Goal: Task Accomplishment & Management: Manage account settings

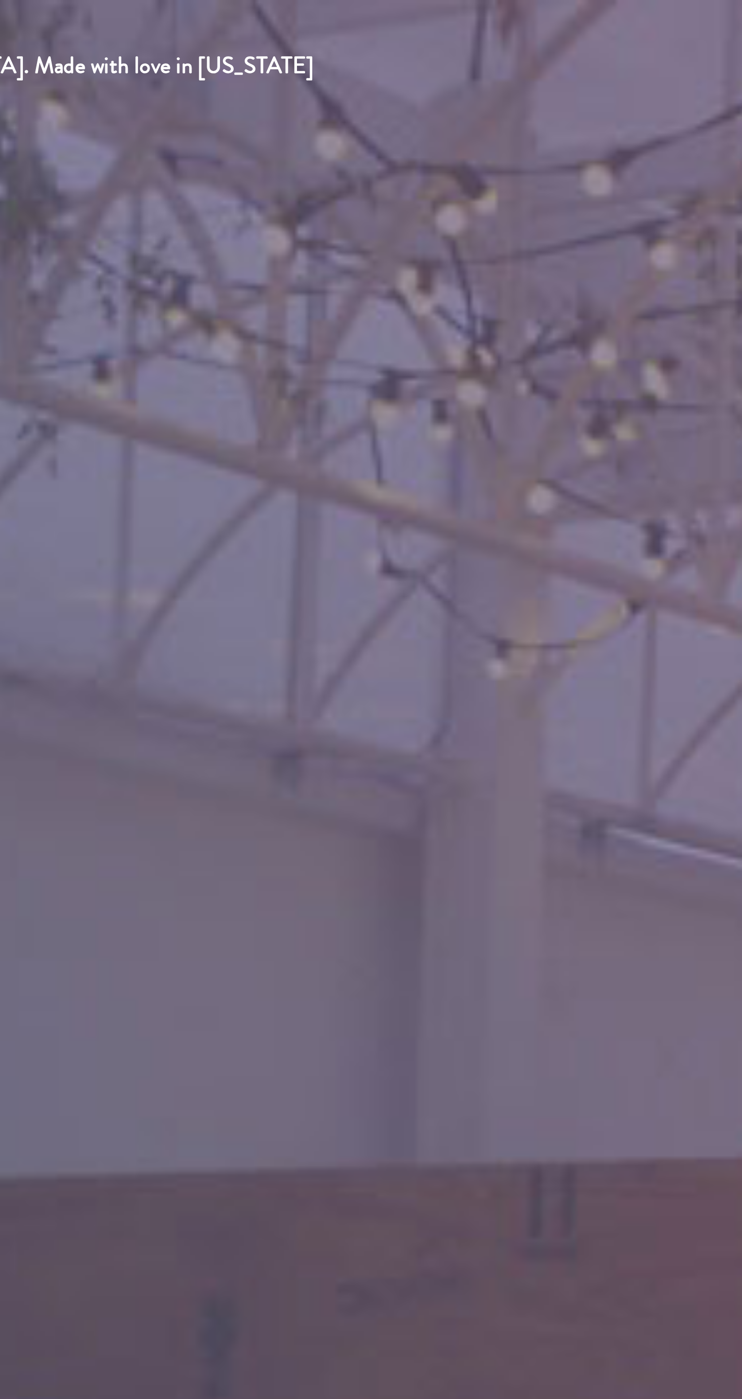
type input "[EMAIL_ADDRESS][DOMAIN_NAME]"
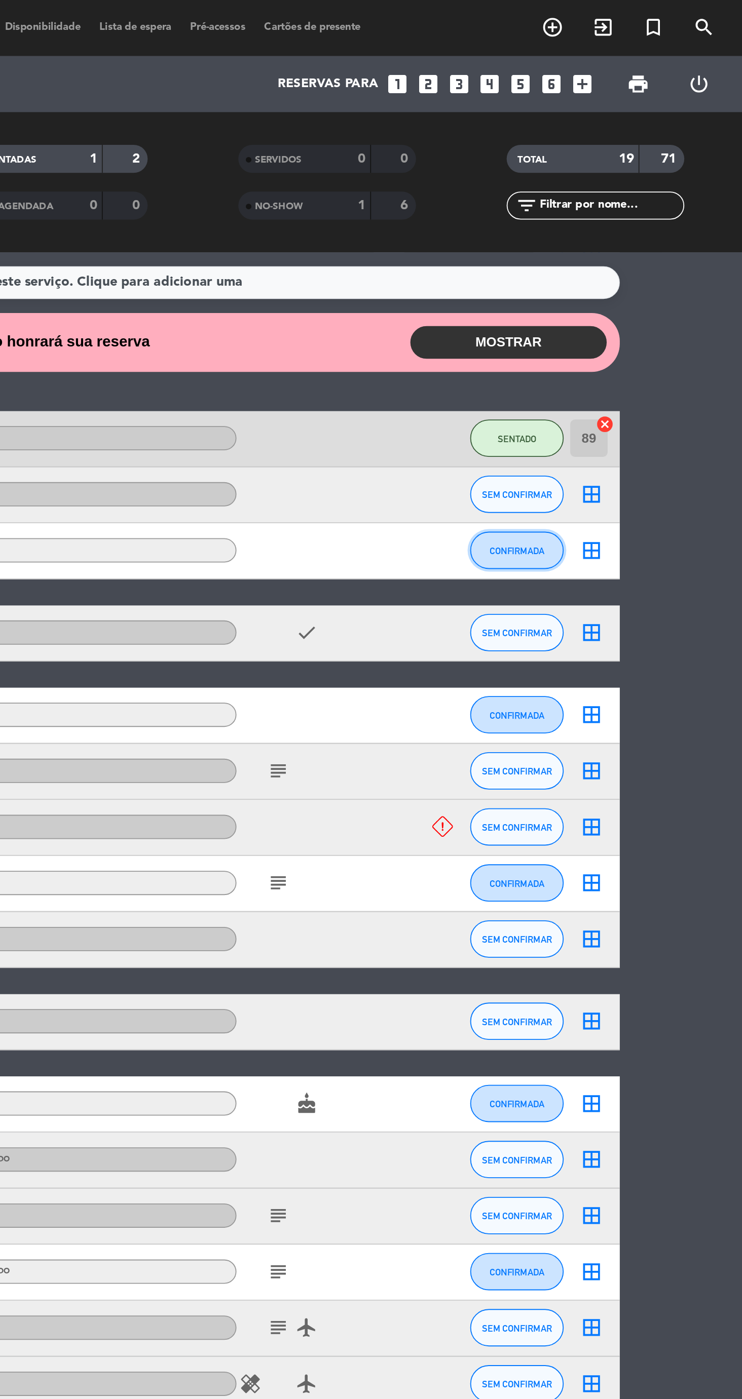
click at [614, 298] on span "CONFIRMADA" at bounding box center [619, 299] width 30 height 6
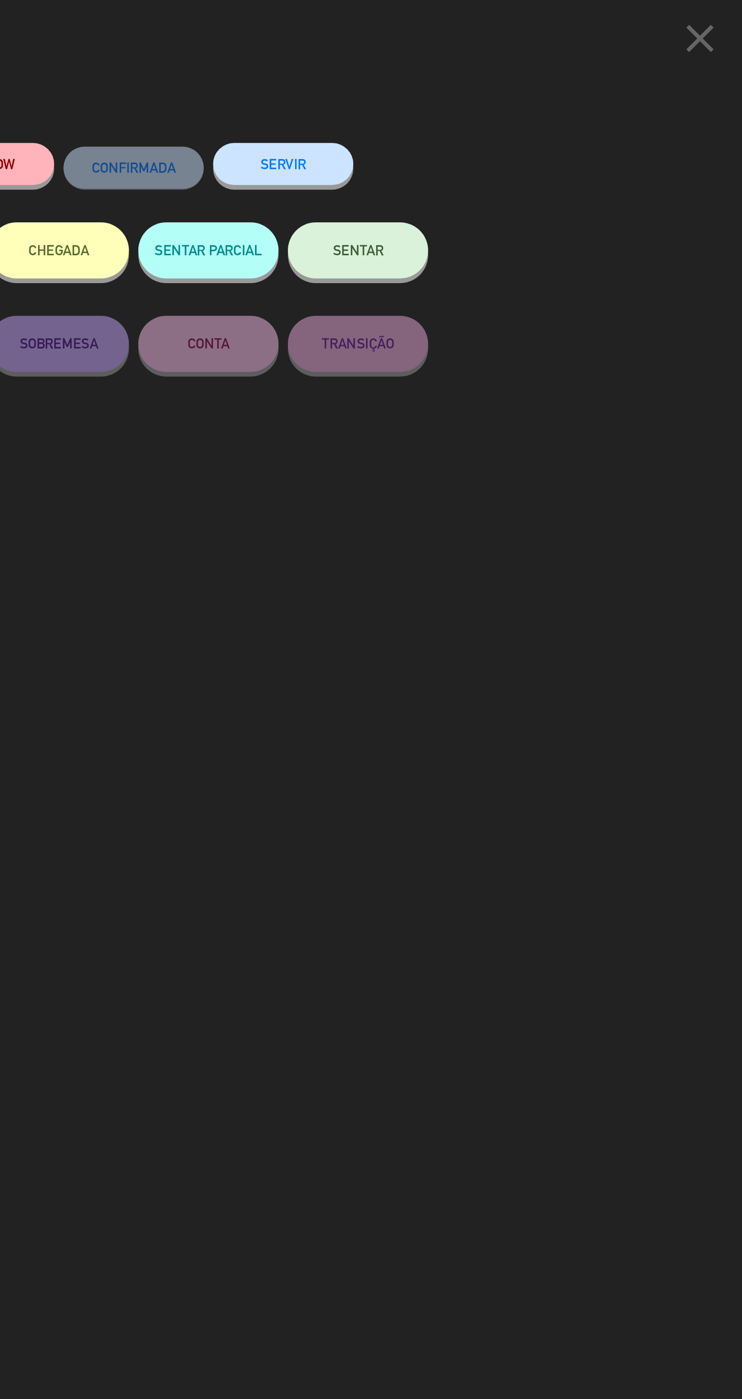
click at [560, 149] on button "SENTAR" at bounding box center [533, 136] width 76 height 30
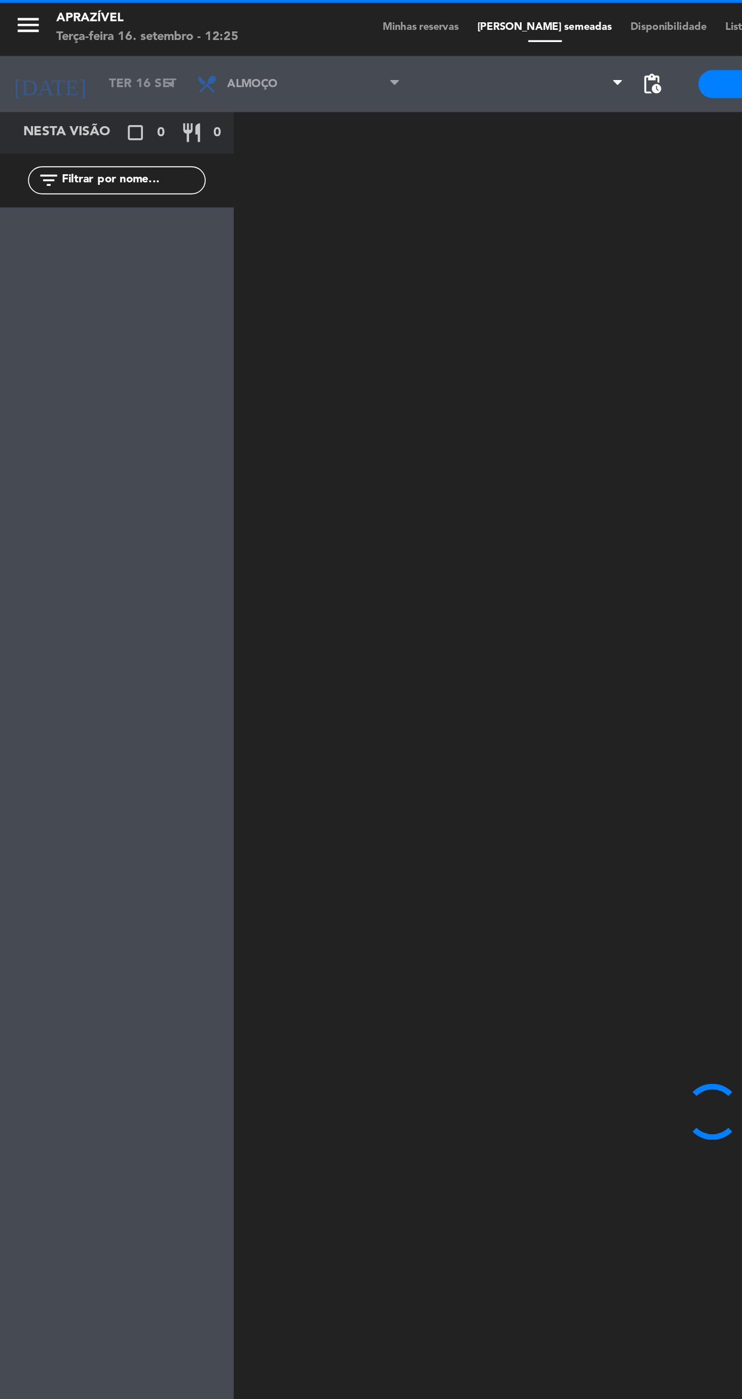
click at [289, 557] on div at bounding box center [437, 749] width 607 height 1301
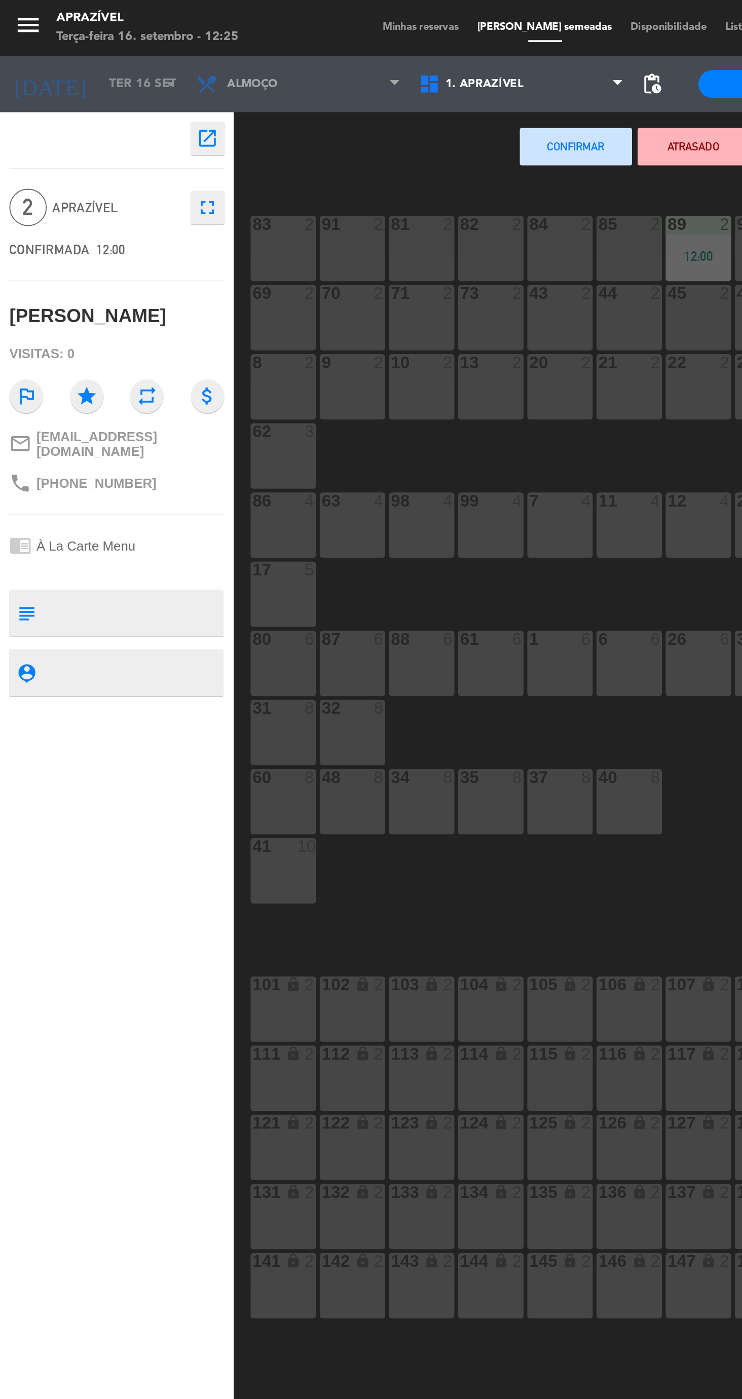
click at [221, 370] on div "88 6" at bounding box center [228, 359] width 35 height 35
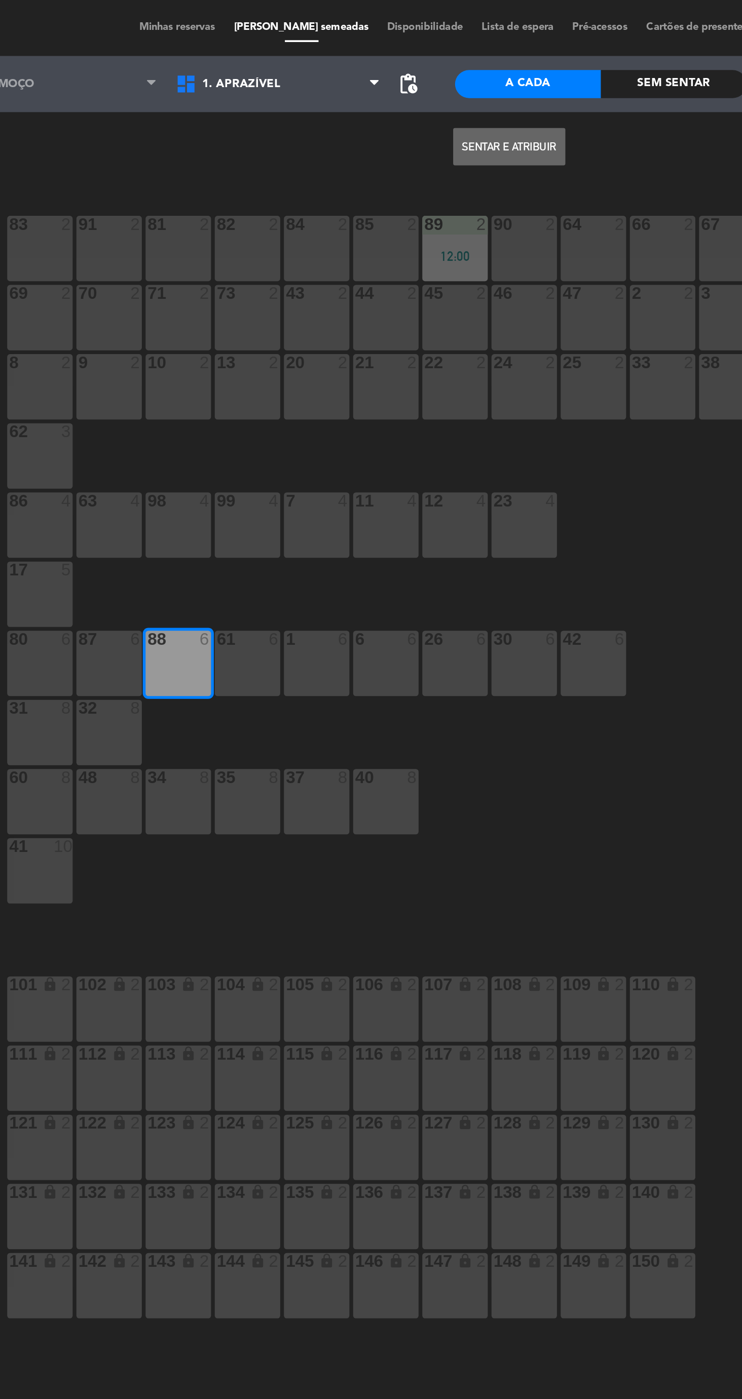
click at [415, 88] on button "Sentar e Atribuir" at bounding box center [407, 79] width 61 height 20
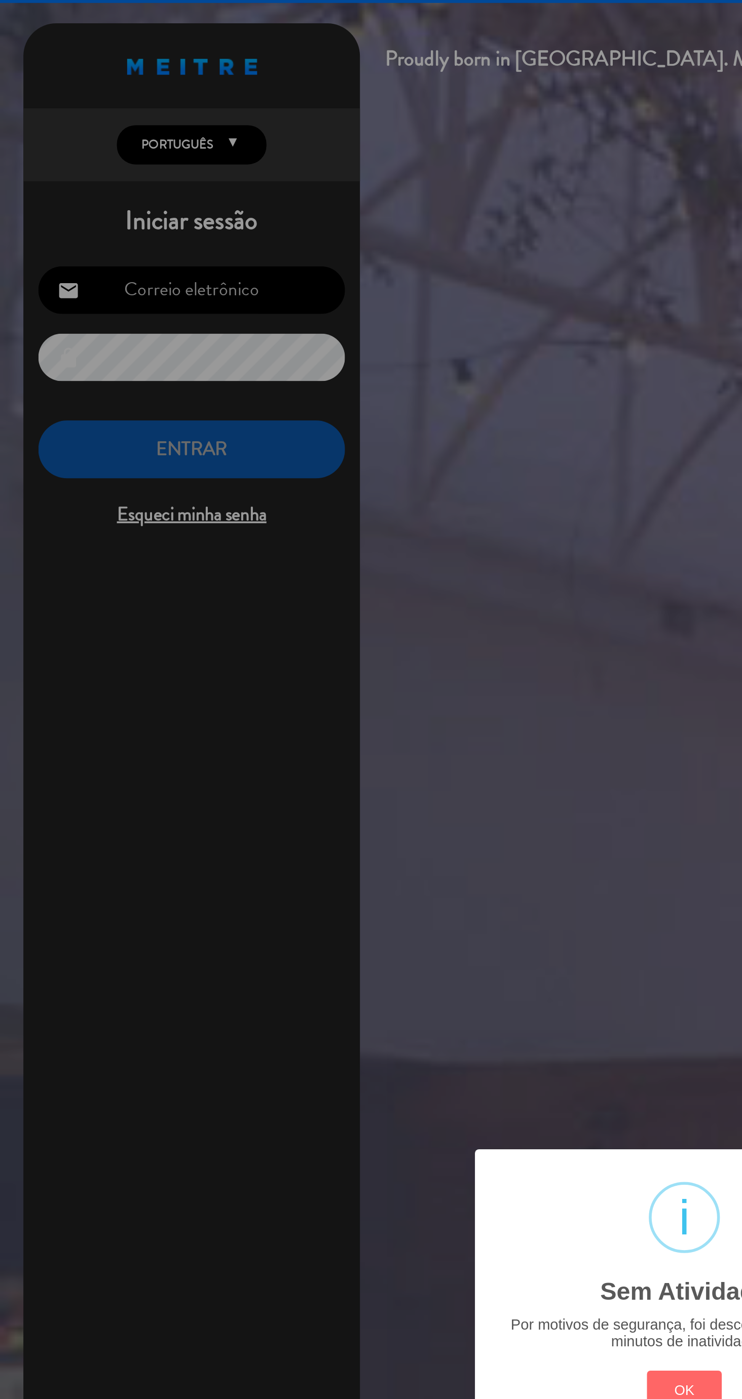
click at [190, 300] on div "? ! i Sem Atividade × Por motivos de segurança, foi desconectado após 30 minuto…" at bounding box center [371, 699] width 742 height 1399
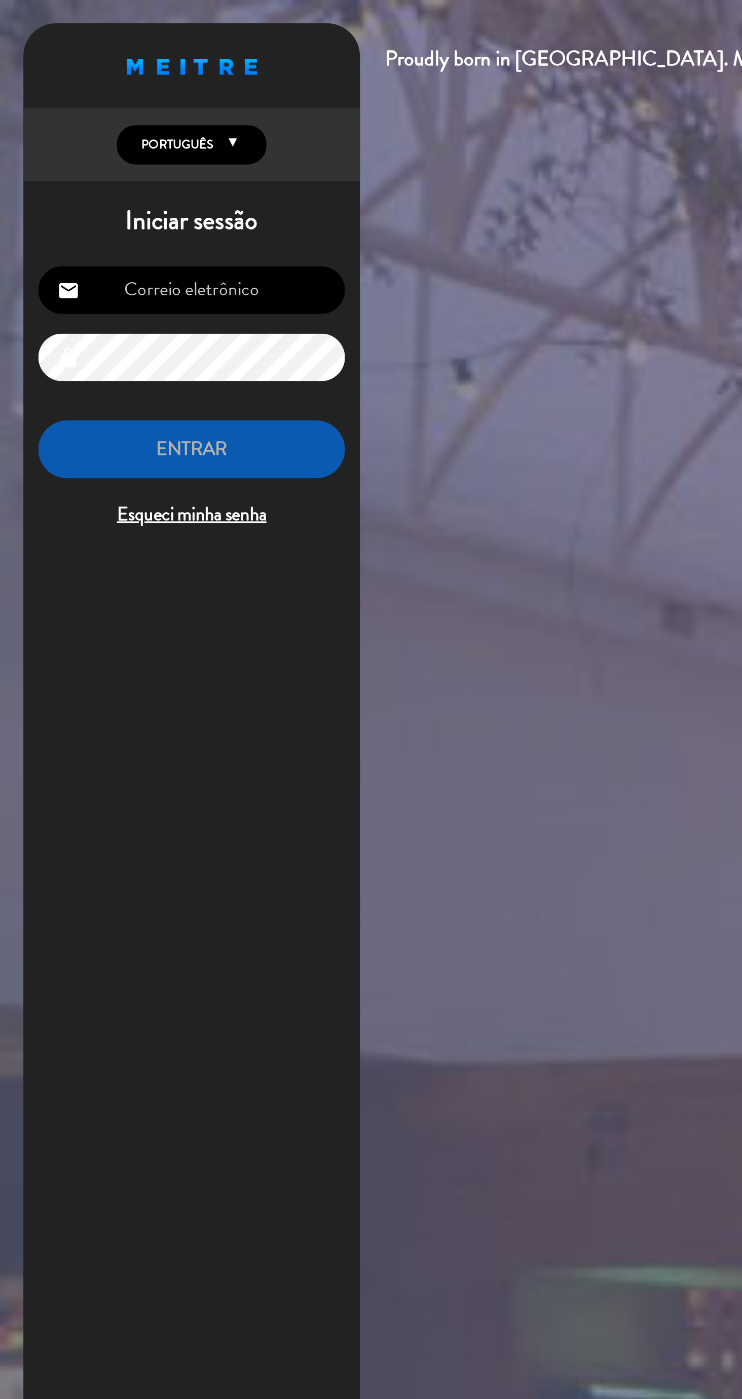
click at [122, 212] on div "email lock ENTRAR Esqueci minha senha" at bounding box center [104, 215] width 182 height 159
type input "[EMAIL_ADDRESS][DOMAIN_NAME]"
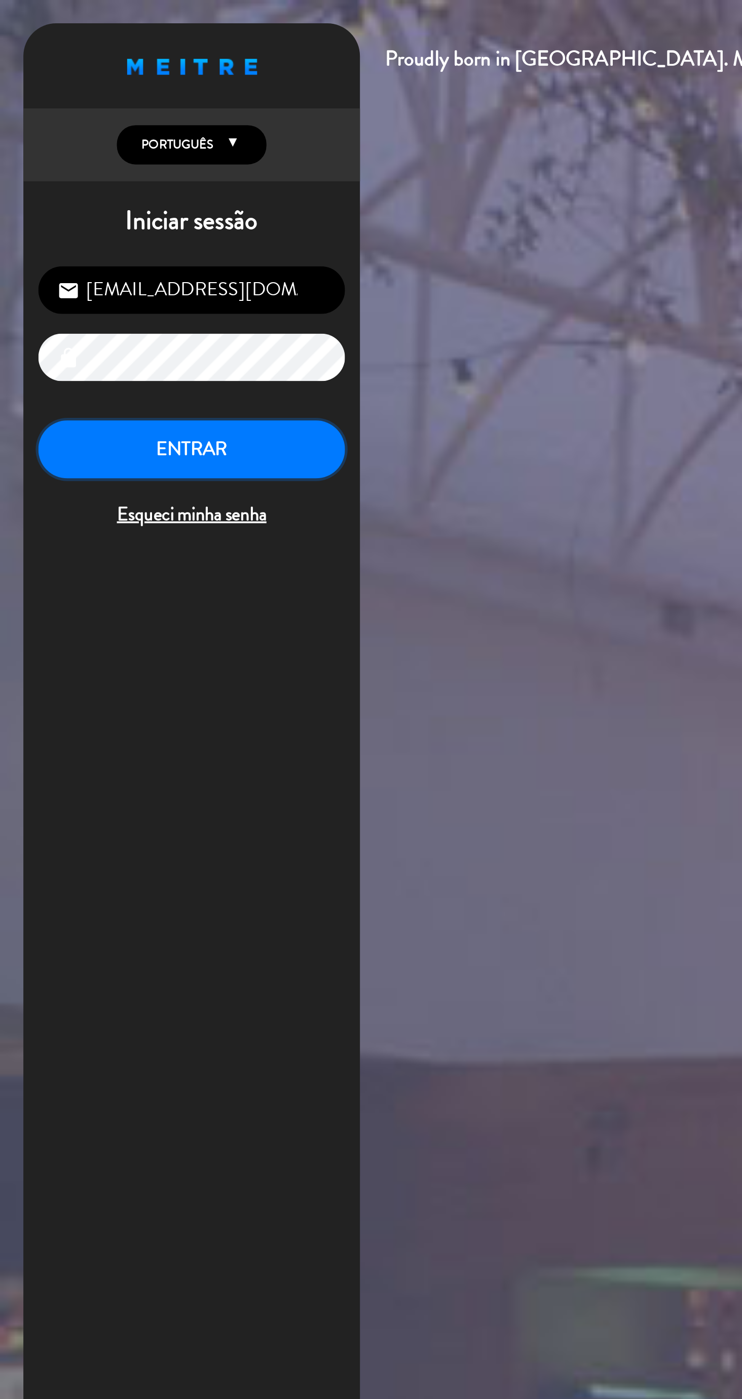
click at [121, 245] on button "ENTRAR" at bounding box center [104, 244] width 166 height 32
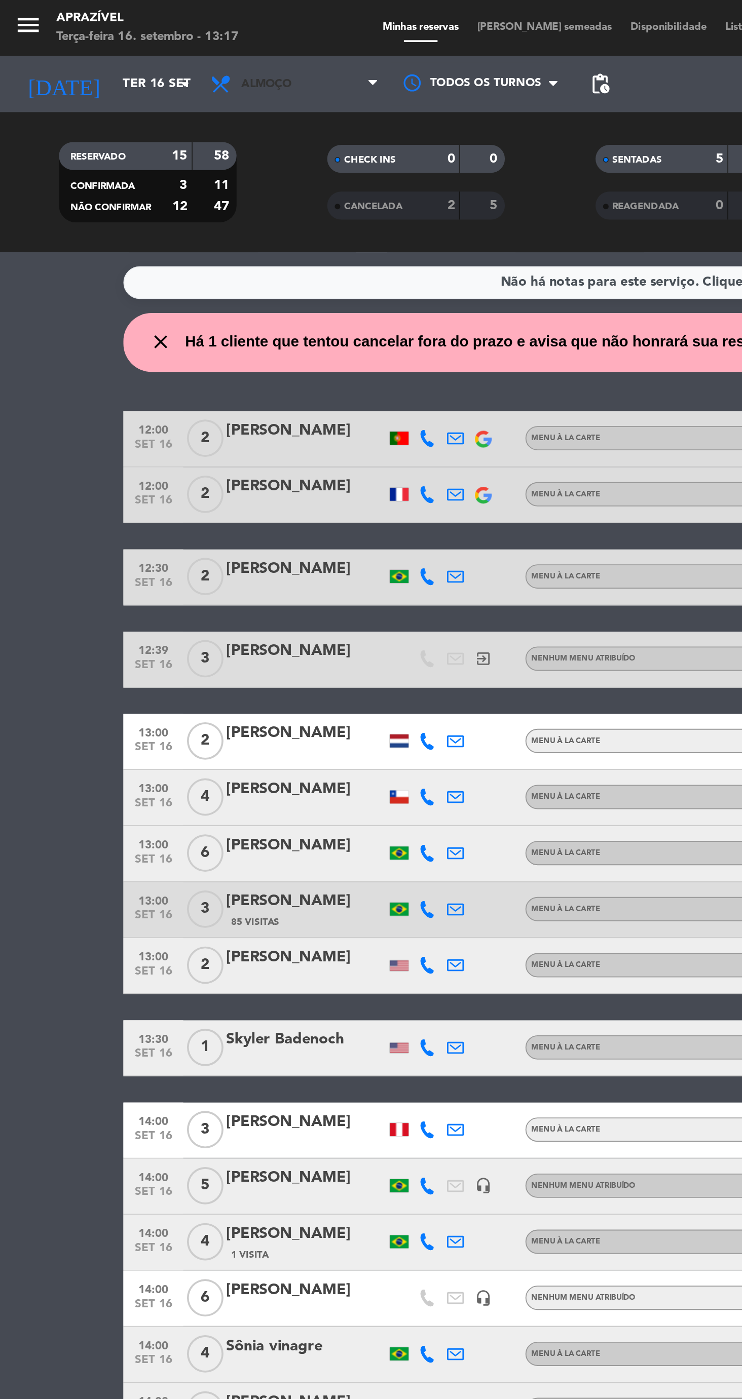
click at [126, 49] on icon at bounding box center [120, 46] width 15 height 12
click at [158, 118] on filter-checkbox "CANCELADA 3 7" at bounding box center [225, 111] width 145 height 15
click at [138, 47] on span "Almoço" at bounding box center [144, 45] width 27 height 7
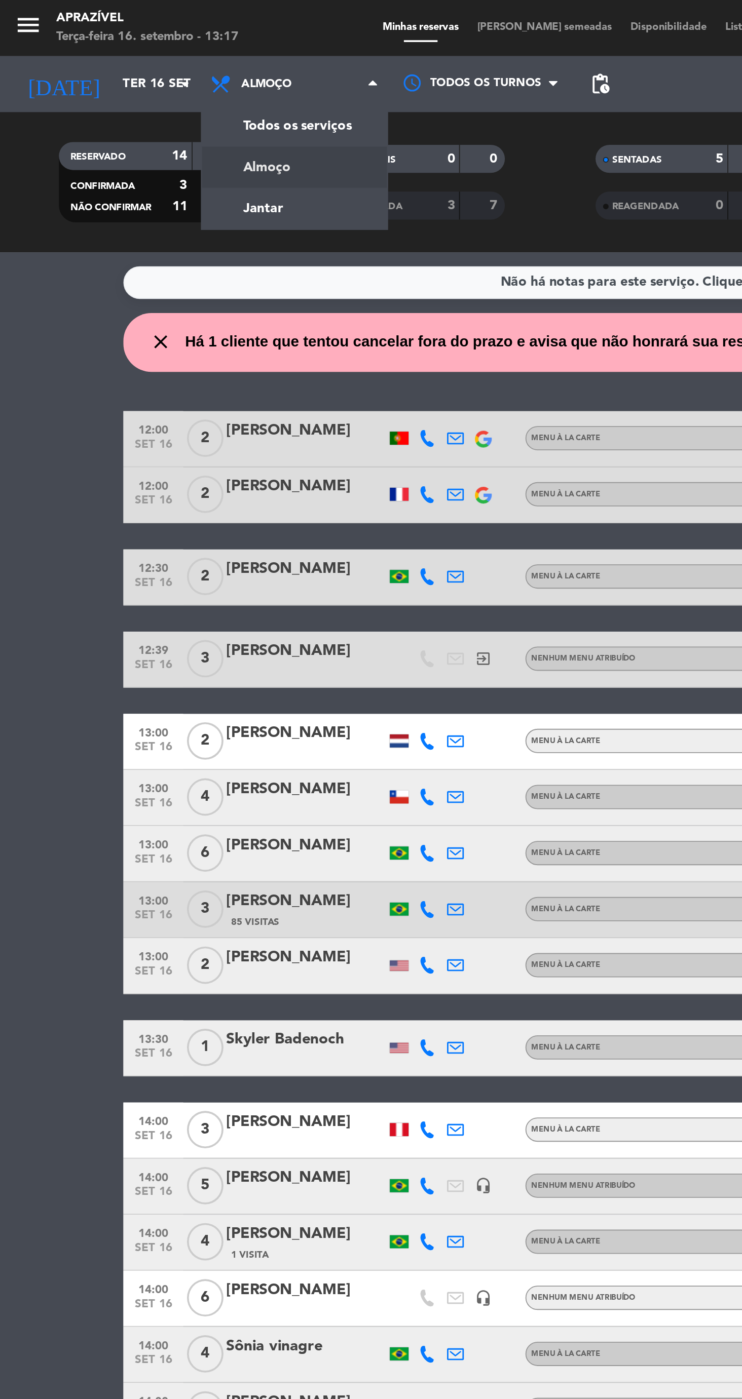
click at [152, 113] on div "menu Aprazível Terça-feira 16. setembro - 13:17 Minhas reservas Mesas semeadas …" at bounding box center [371, 68] width 742 height 137
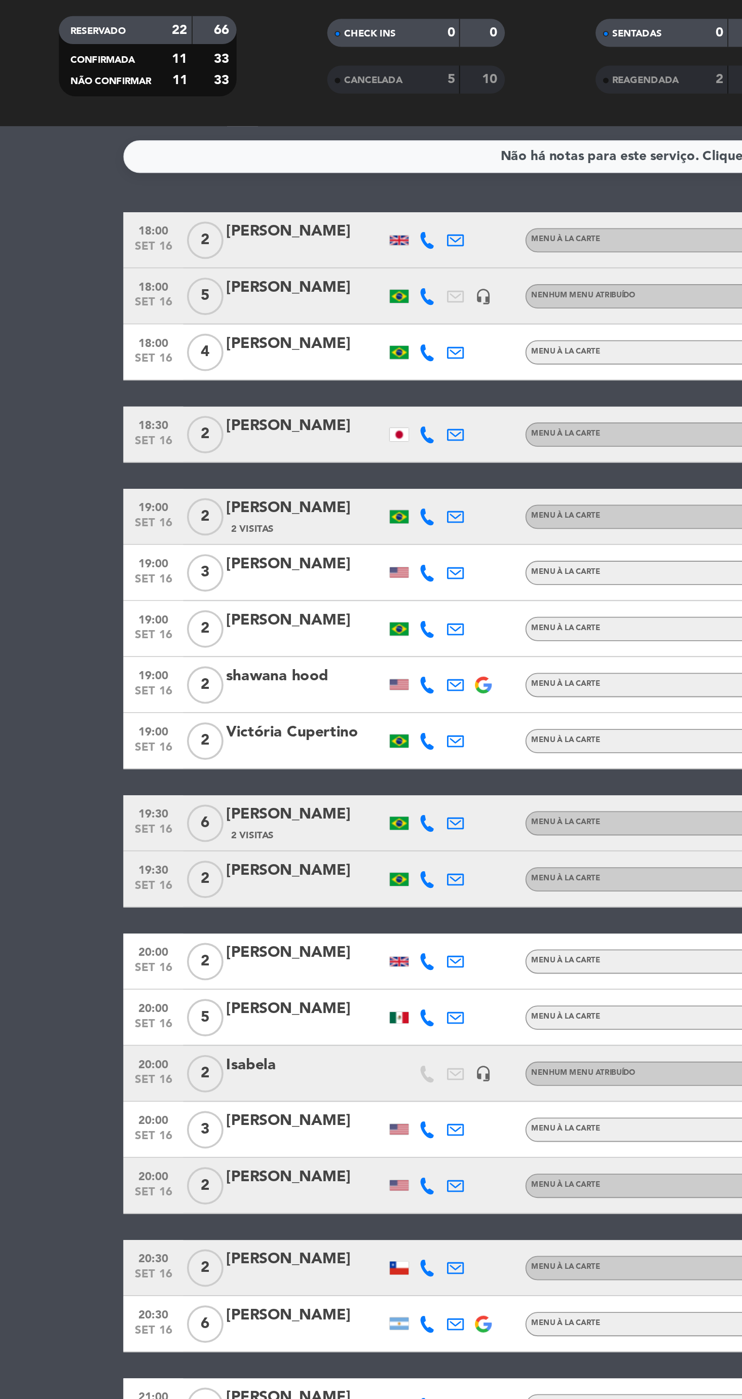
click at [147, 656] on div at bounding box center [166, 657] width 86 height 8
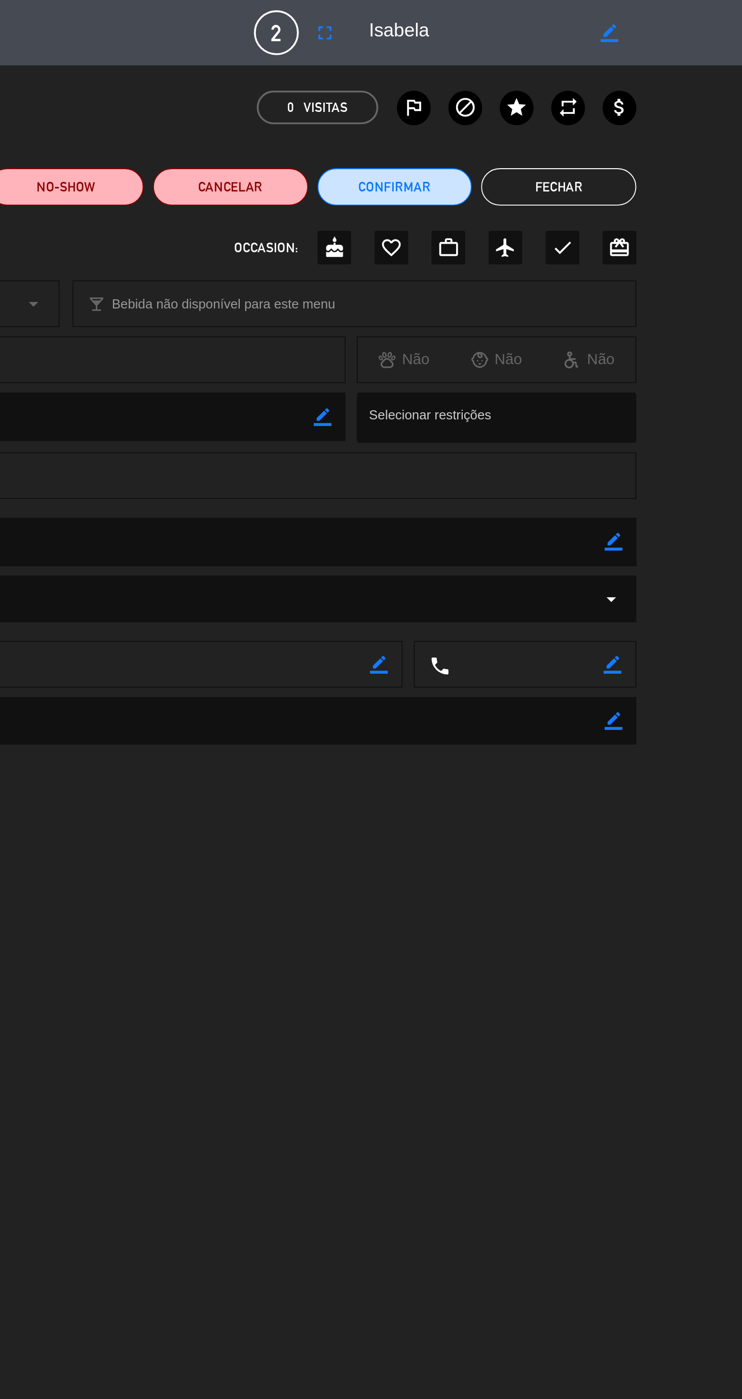
click at [661, 21] on icon "border_color" at bounding box center [666, 18] width 10 height 10
type textarea "[PERSON_NAME]"
click at [665, 17] on icon at bounding box center [666, 18] width 10 height 10
click at [648, 107] on button "Fechar" at bounding box center [638, 101] width 84 height 20
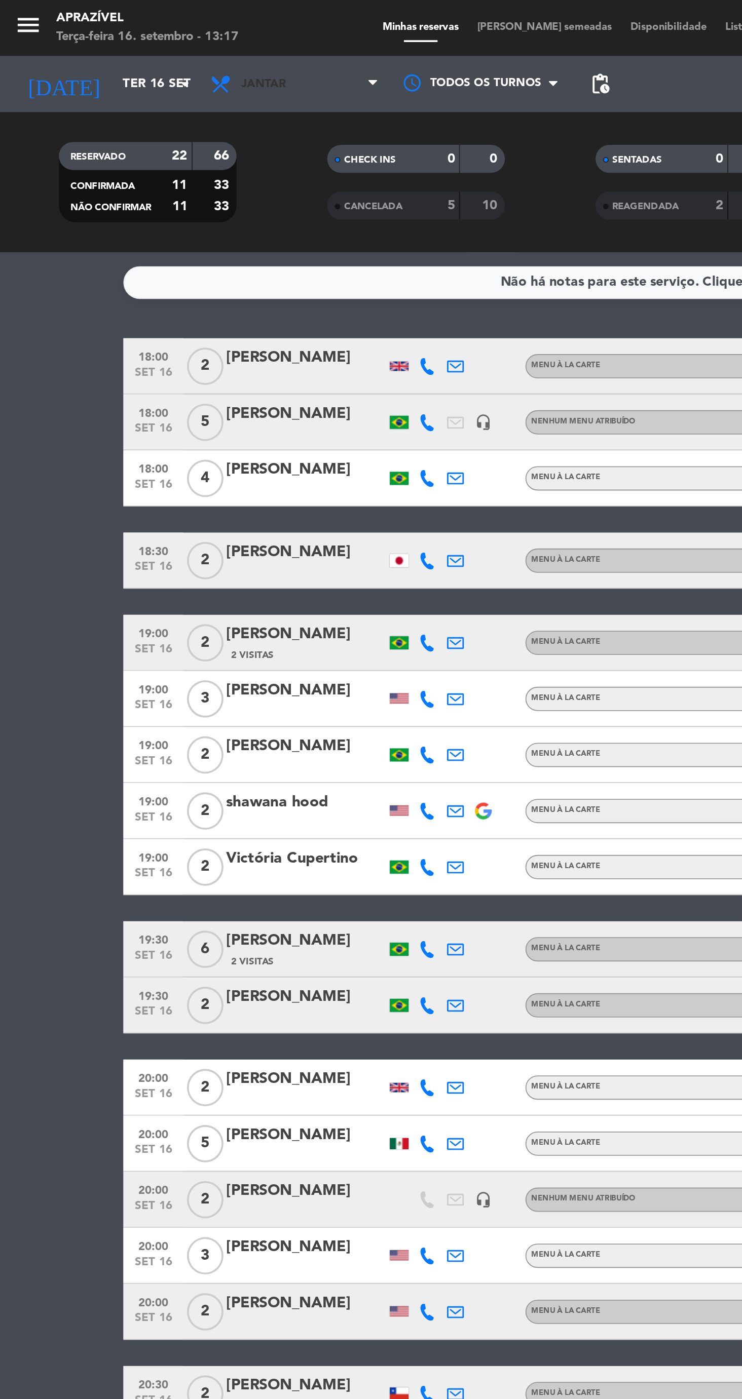
click at [126, 47] on icon at bounding box center [120, 46] width 15 height 12
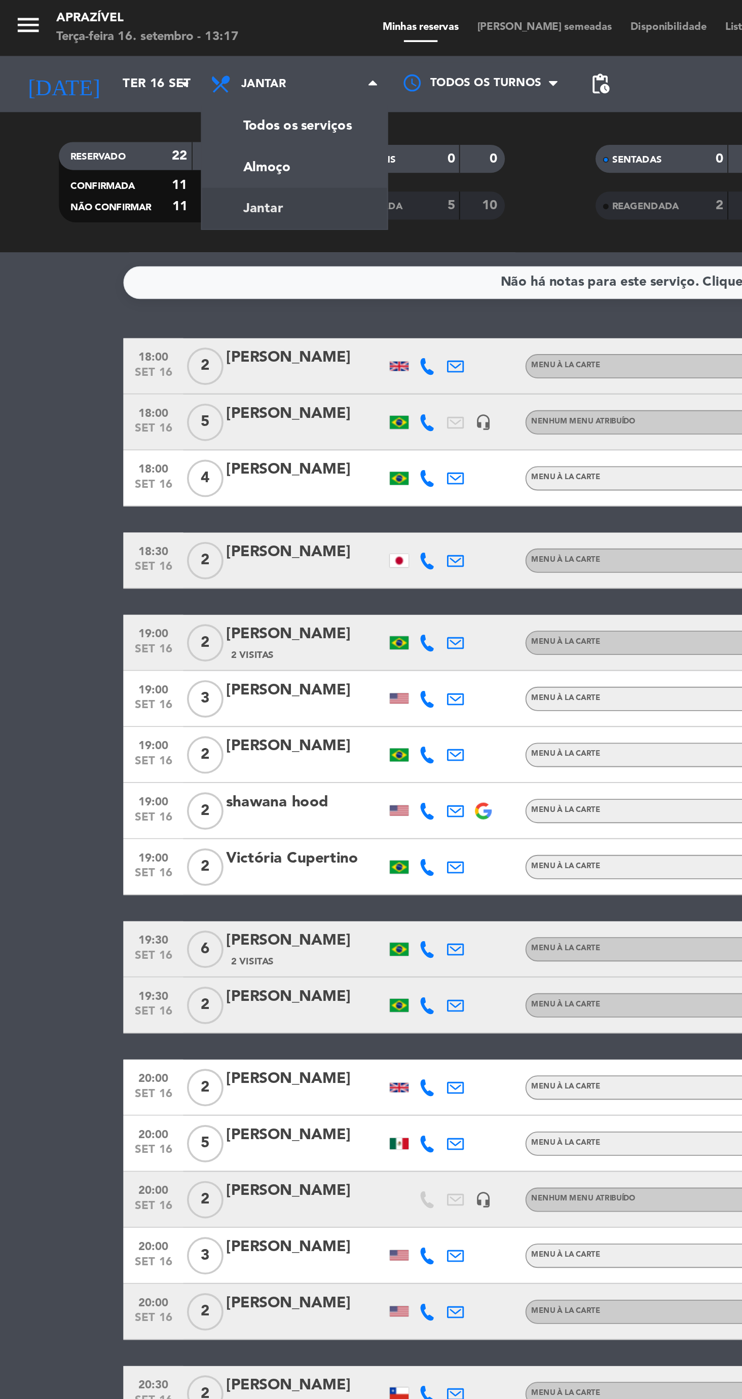
click at [162, 94] on div "menu Aprazível Terça-feira 16. setembro - 13:17 Minhas reservas Mesas semeadas …" at bounding box center [371, 68] width 742 height 137
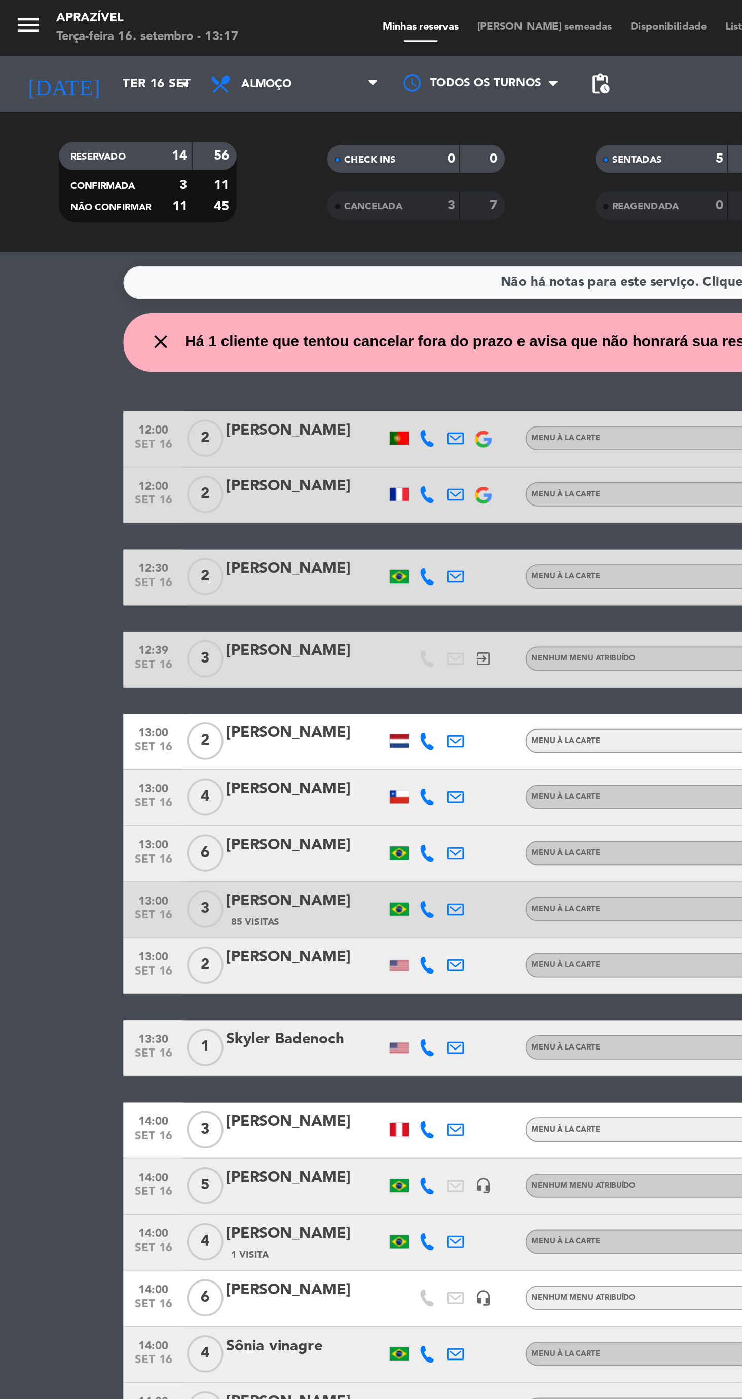
click at [163, 679] on div "1 Visita" at bounding box center [166, 680] width 86 height 9
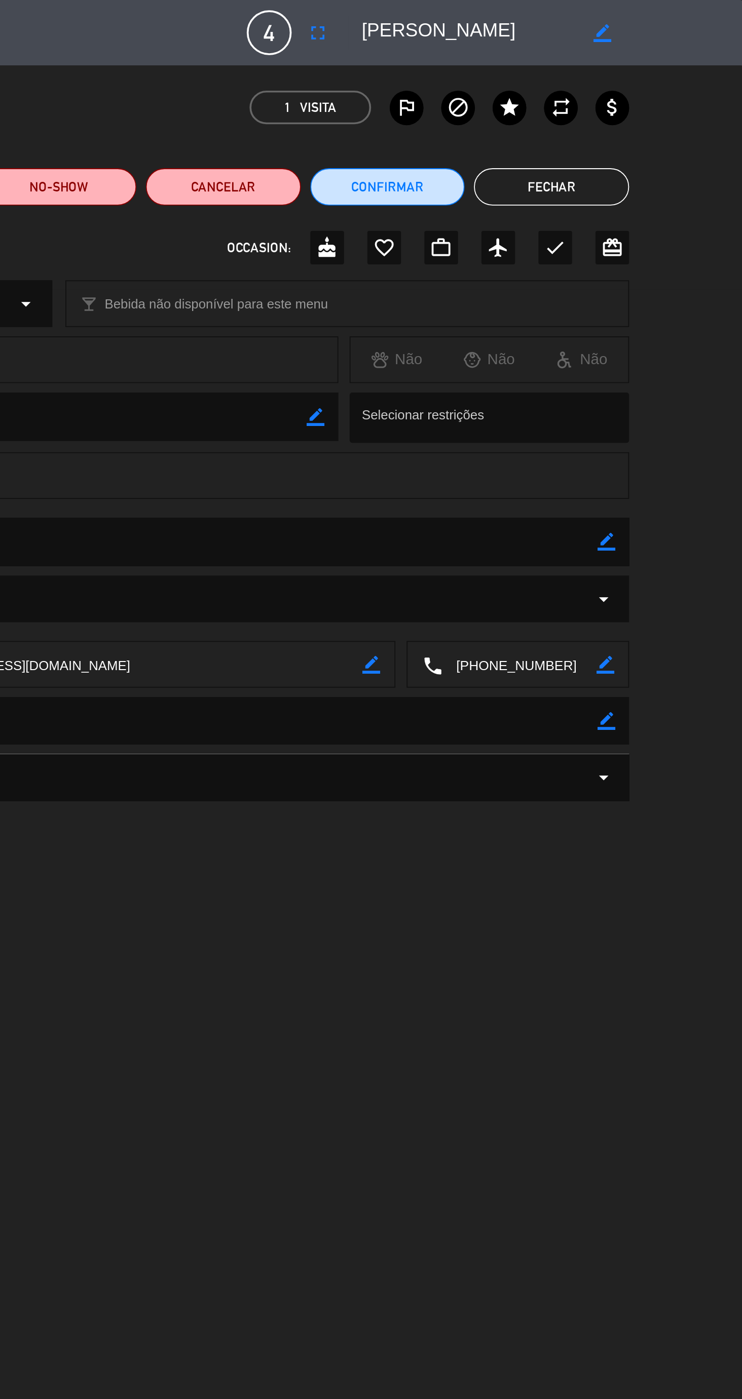
click at [665, 17] on icon "border_color" at bounding box center [666, 18] width 10 height 10
type textarea "[PERSON_NAME]"
click at [665, 17] on icon at bounding box center [666, 18] width 10 height 10
click at [652, 95] on button "Fechar" at bounding box center [638, 101] width 84 height 20
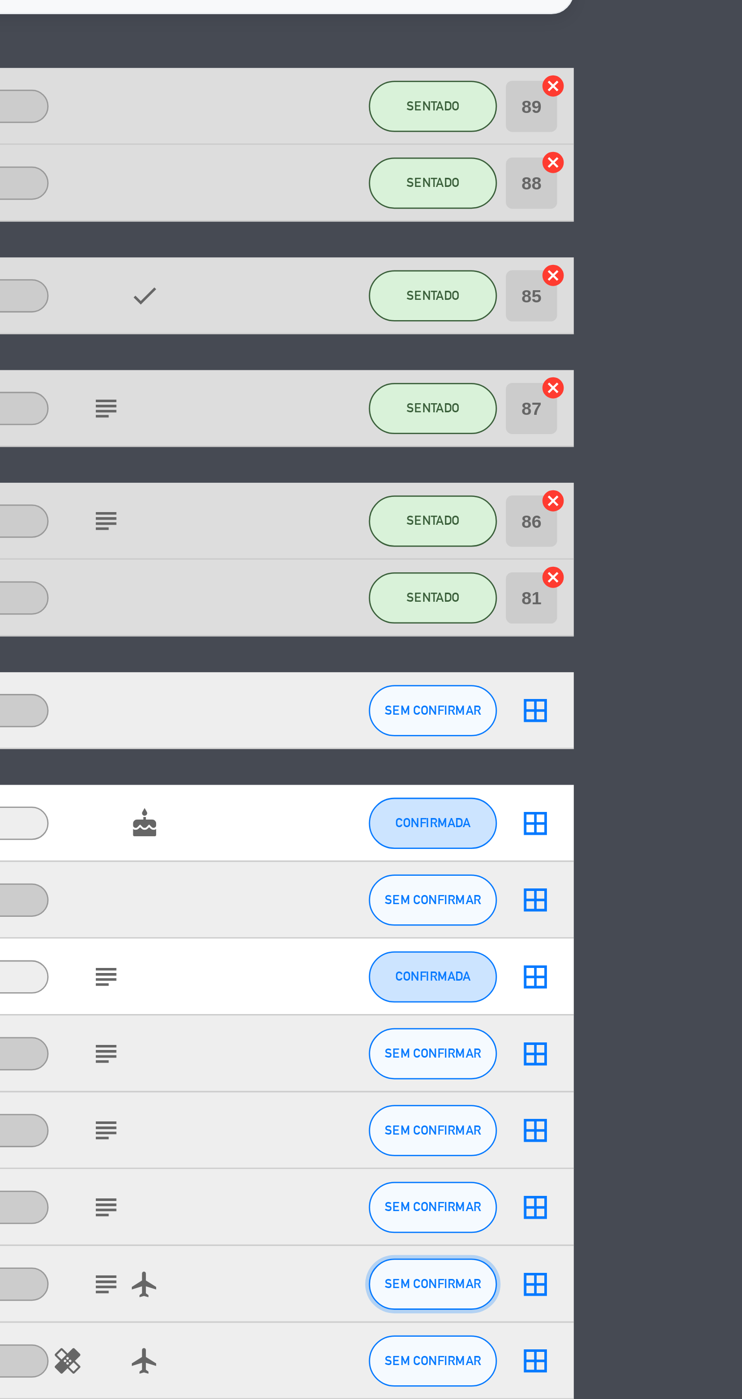
click at [627, 666] on span "SEM CONFIRMAR" at bounding box center [619, 665] width 38 height 6
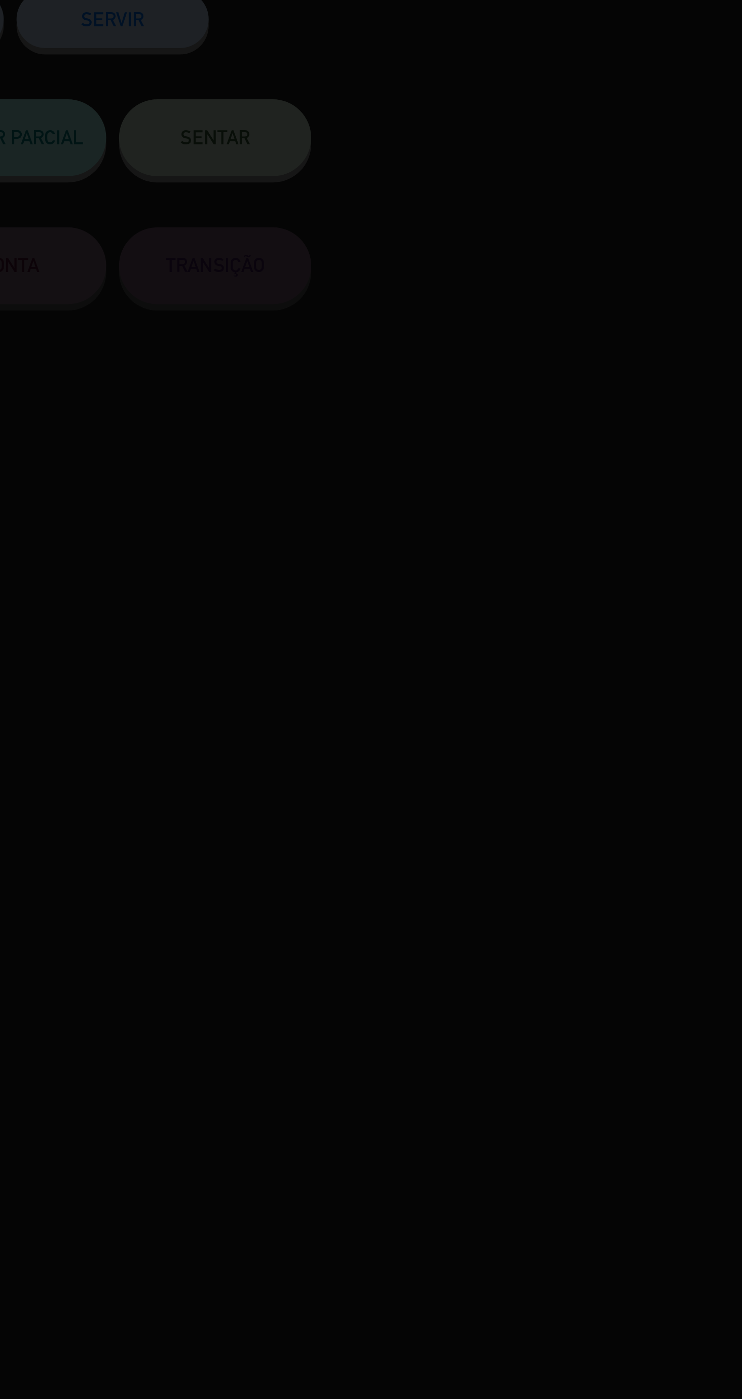
click at [533, 131] on div at bounding box center [371, 699] width 742 height 1399
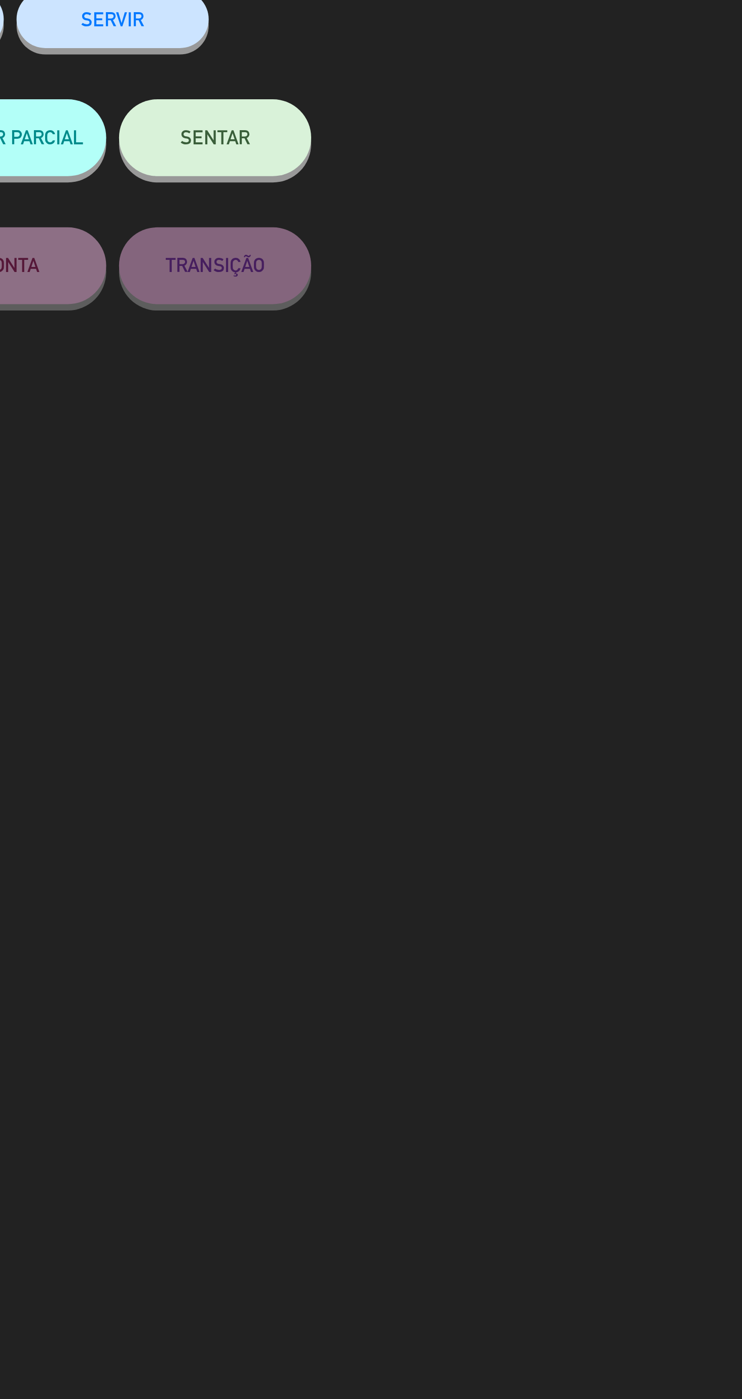
click at [548, 141] on button "SENTAR" at bounding box center [533, 136] width 76 height 30
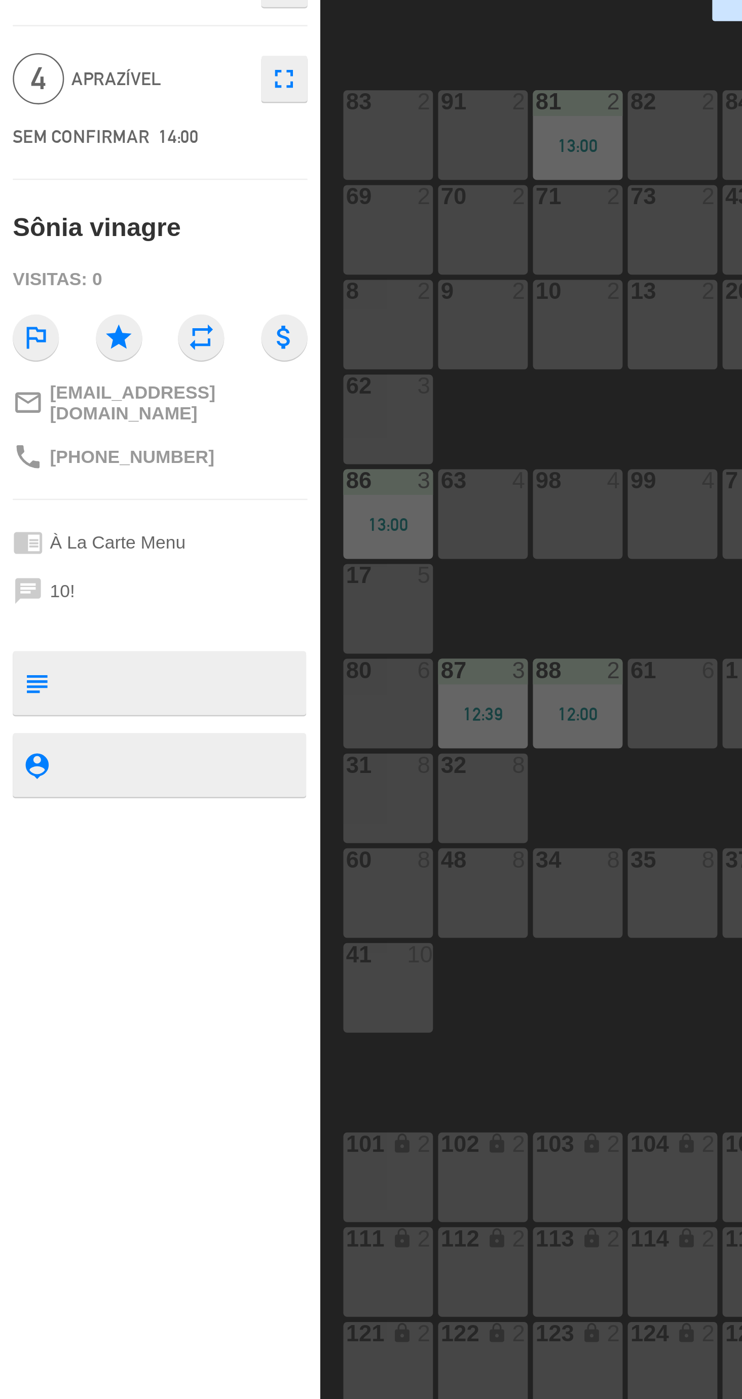
click at [260, 354] on div "61 6" at bounding box center [265, 359] width 35 height 35
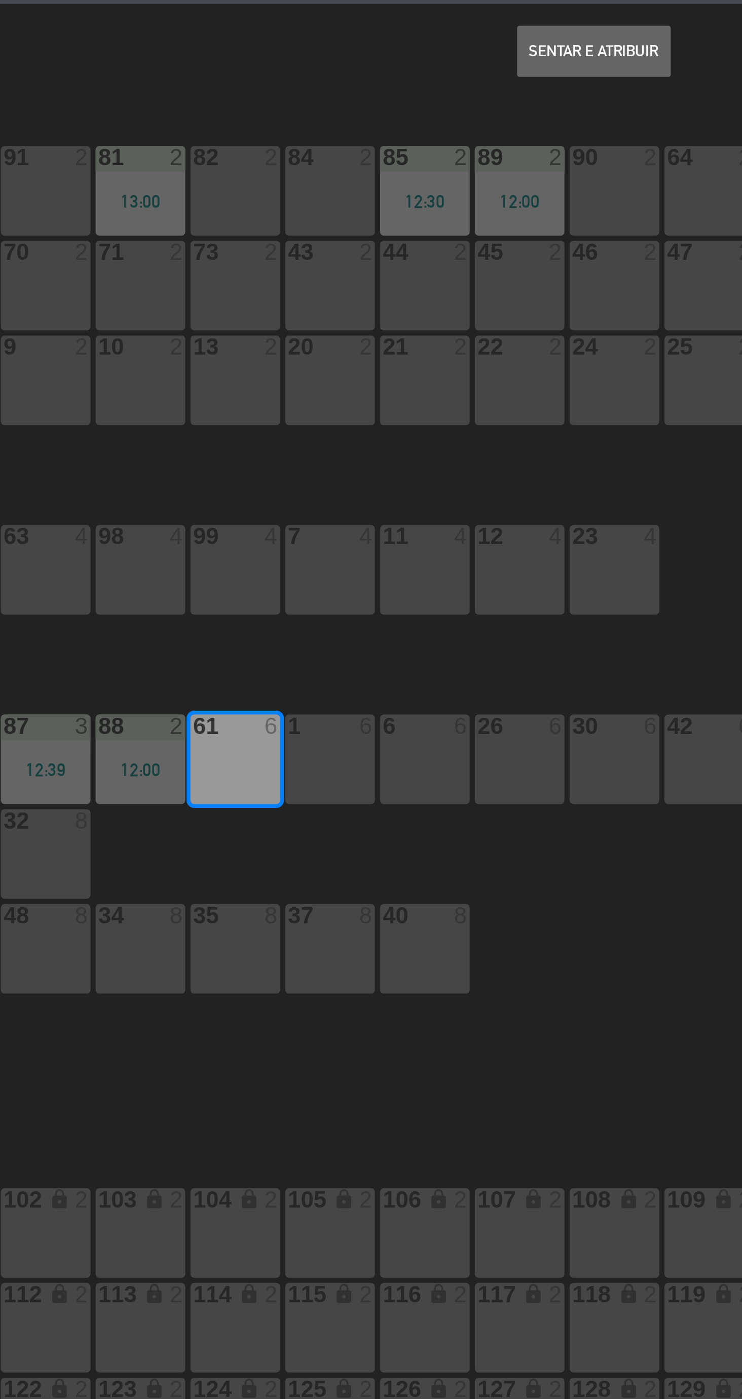
click at [404, 86] on button "Sentar e Atribuir" at bounding box center [407, 79] width 61 height 20
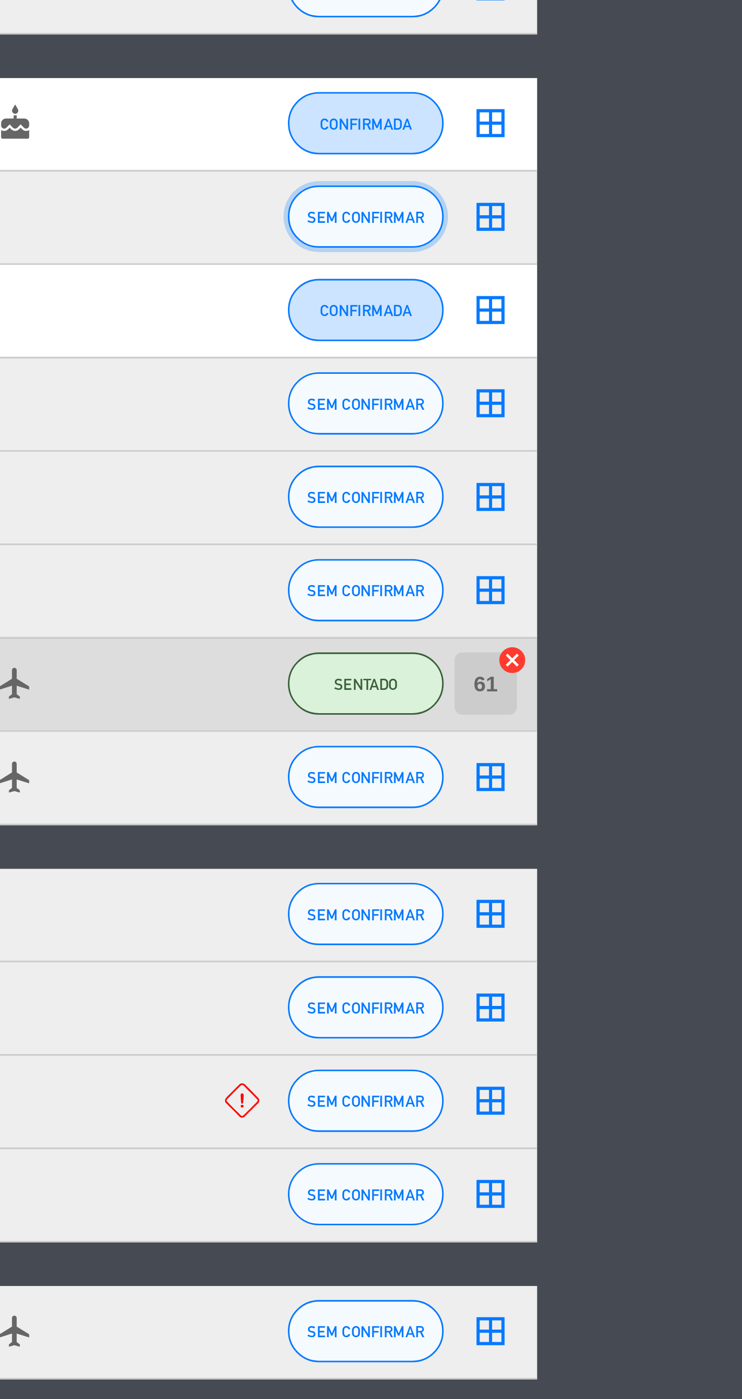
click at [625, 560] on button "SEM CONFIRMAR" at bounding box center [619, 551] width 51 height 20
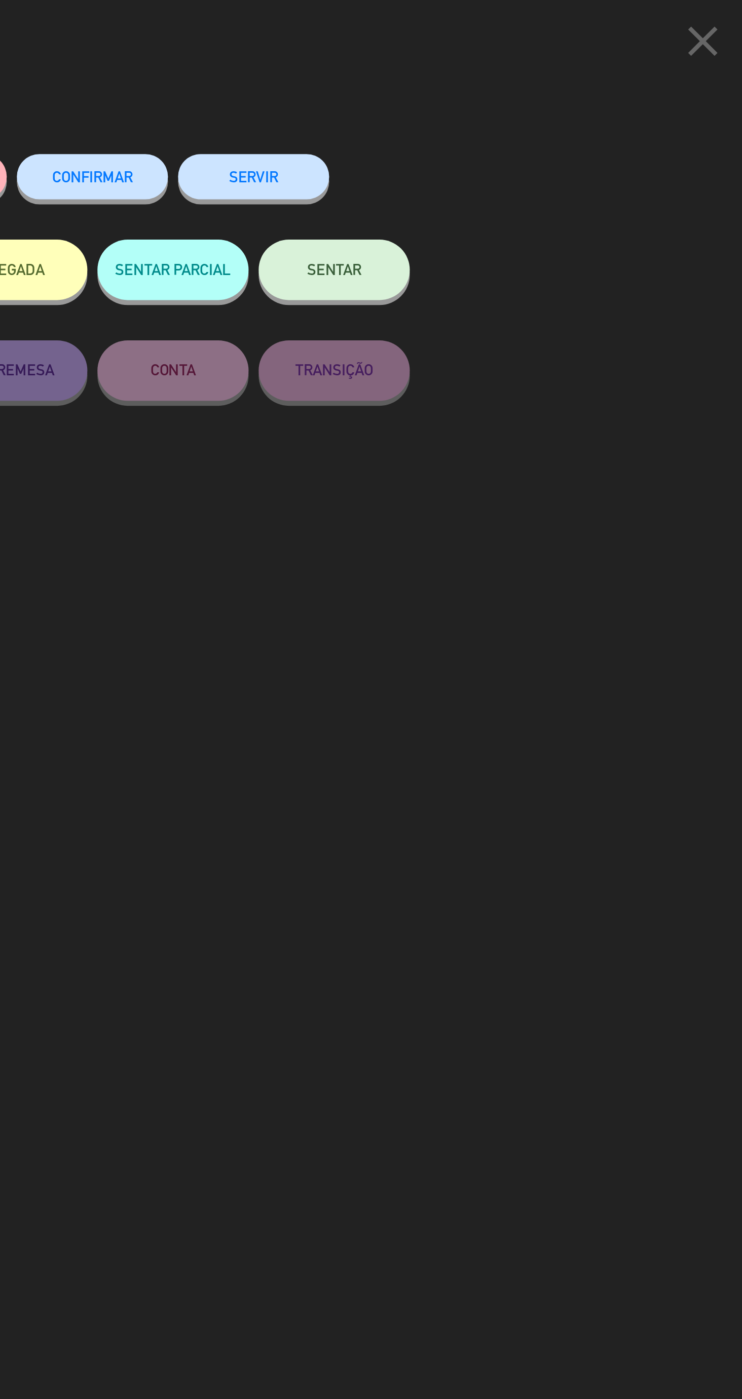
click at [530, 134] on span "SENTAR" at bounding box center [532, 135] width 27 height 9
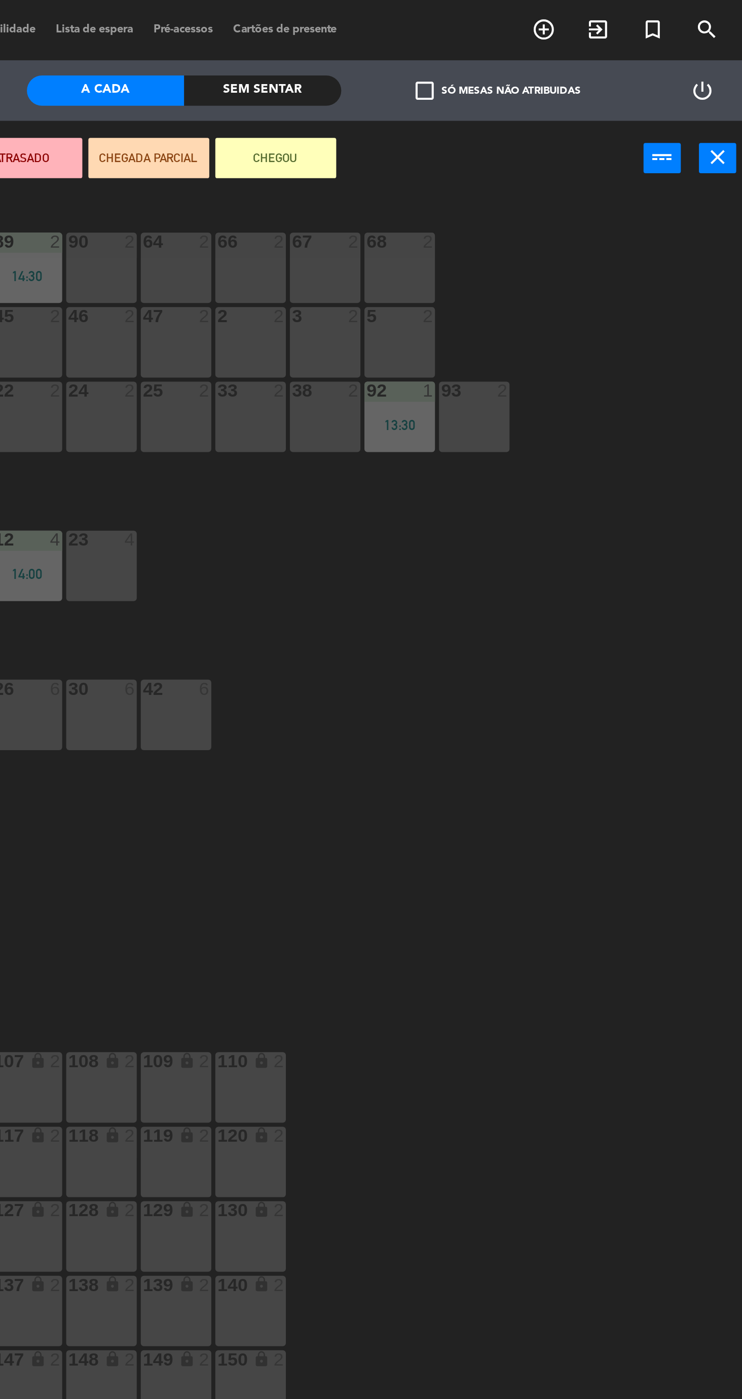
click at [414, 142] on div "90 2" at bounding box center [415, 134] width 35 height 35
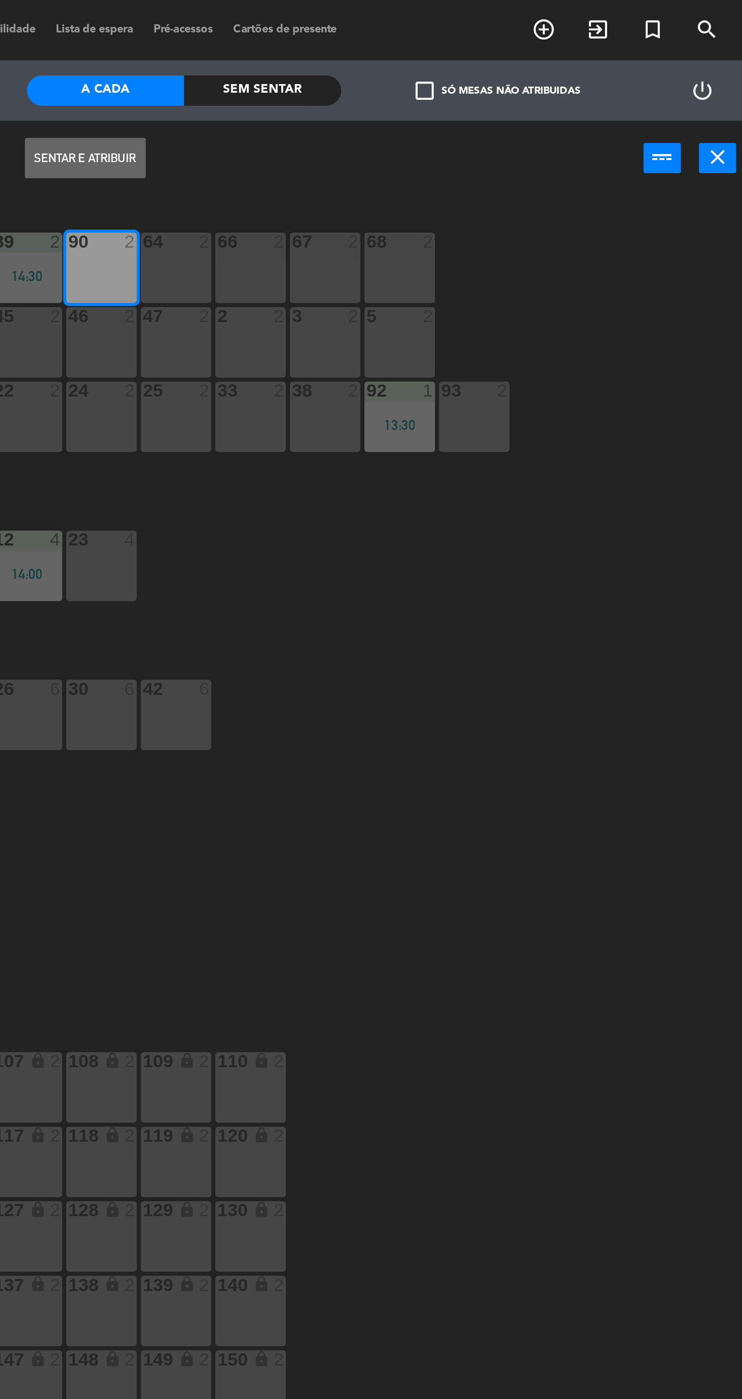
click at [422, 85] on button "Sentar e Atribuir" at bounding box center [407, 79] width 61 height 20
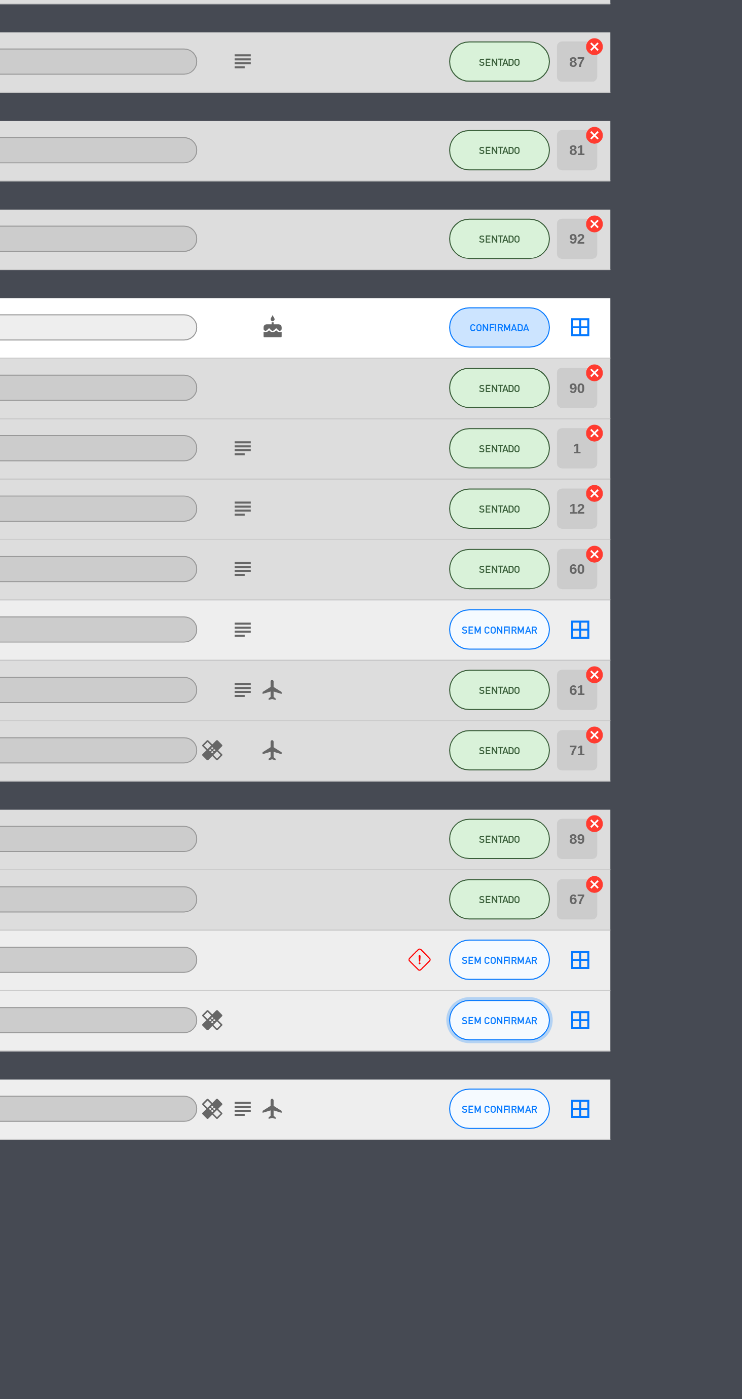
click at [618, 769] on button "SEM CONFIRMAR" at bounding box center [619, 764] width 51 height 20
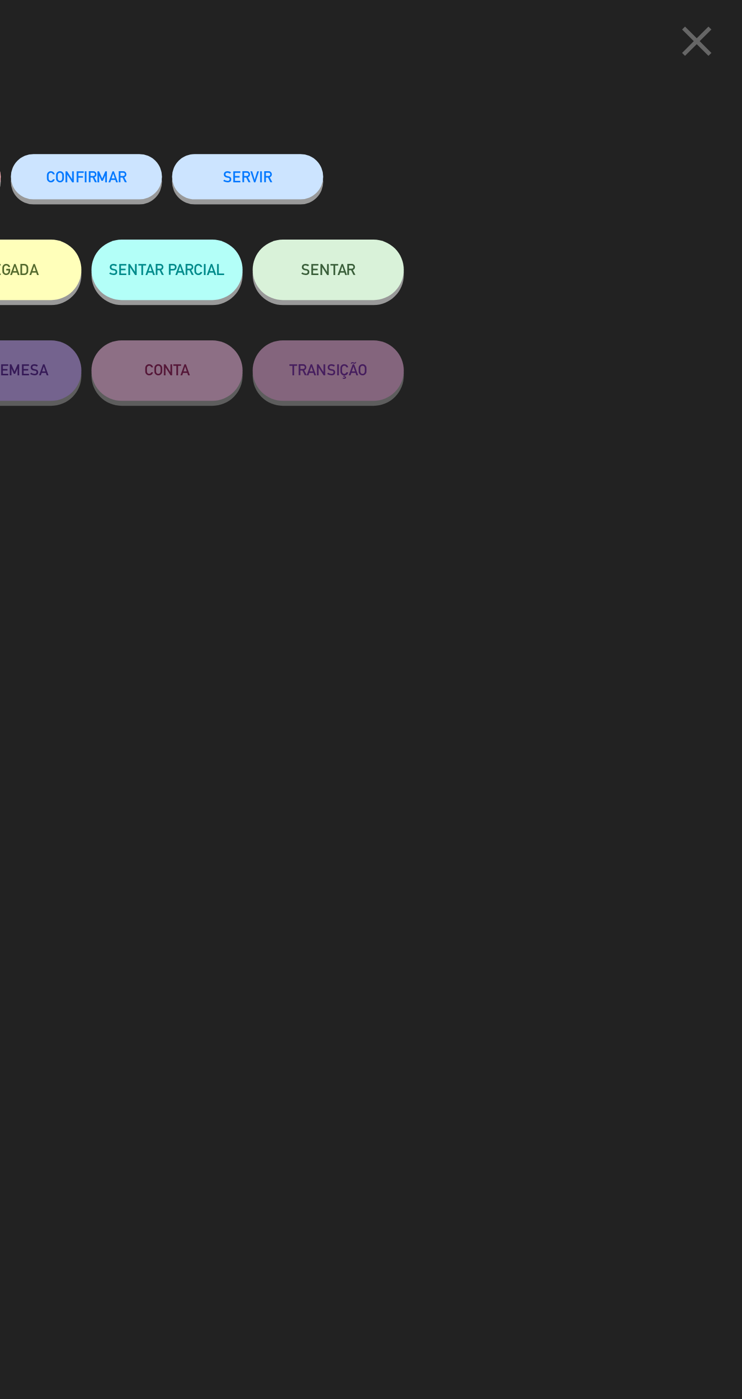
click at [554, 146] on button "SENTAR" at bounding box center [533, 136] width 76 height 30
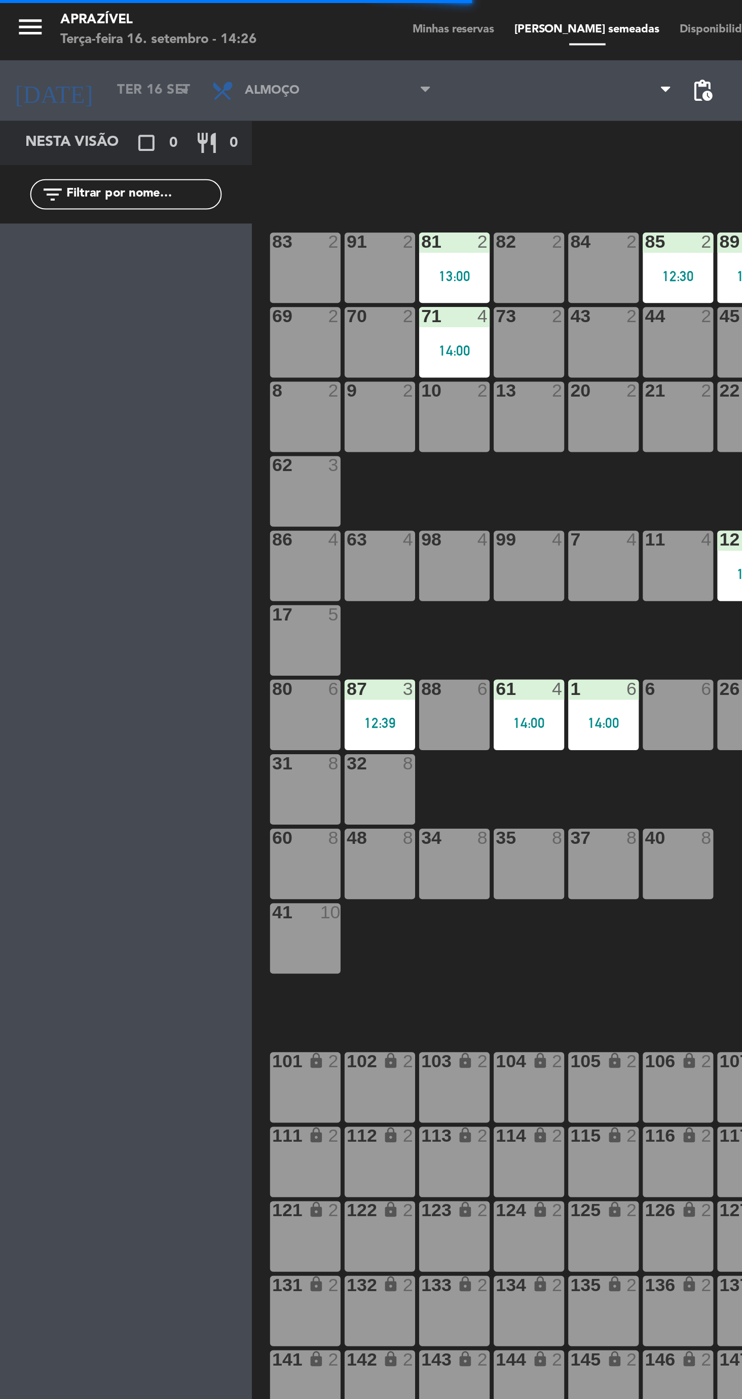
click at [230, 373] on div "88 6" at bounding box center [228, 359] width 35 height 35
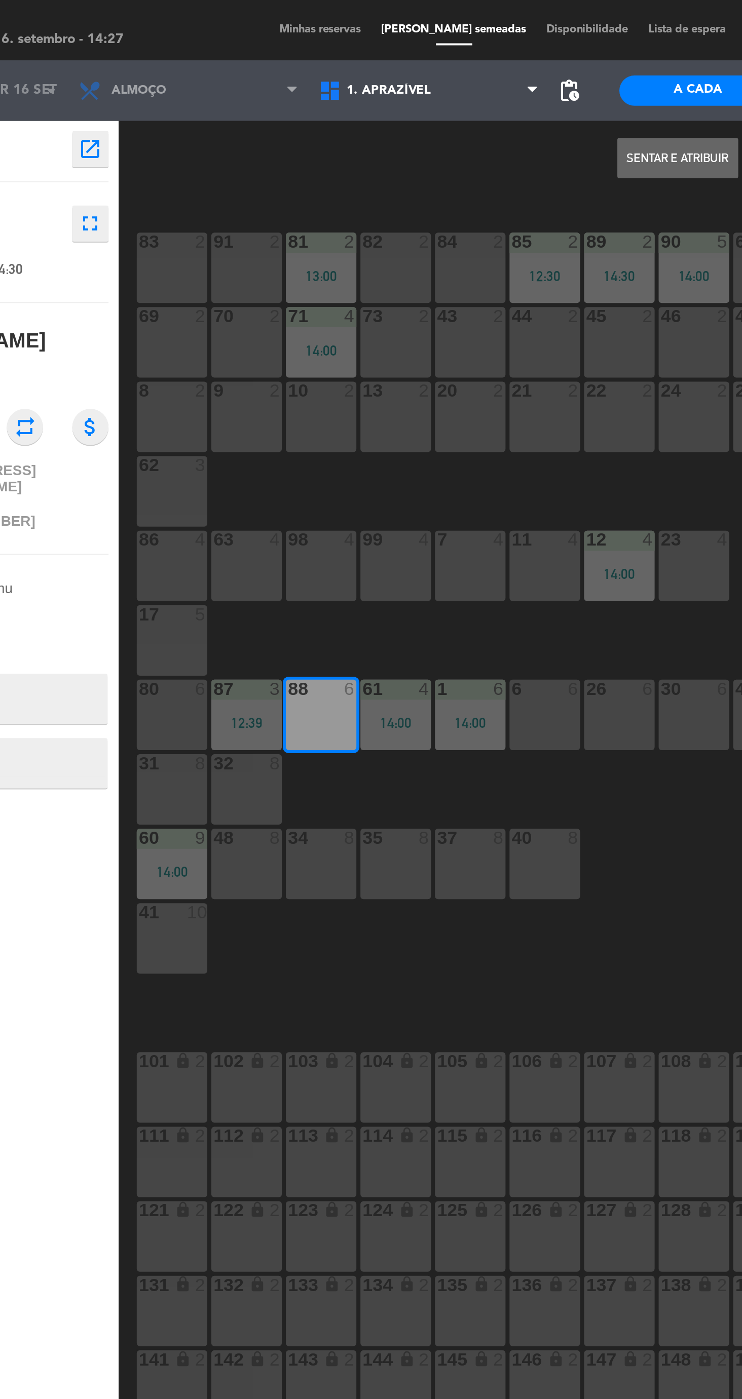
click at [392, 80] on button "Sentar e Atribuir" at bounding box center [407, 79] width 61 height 20
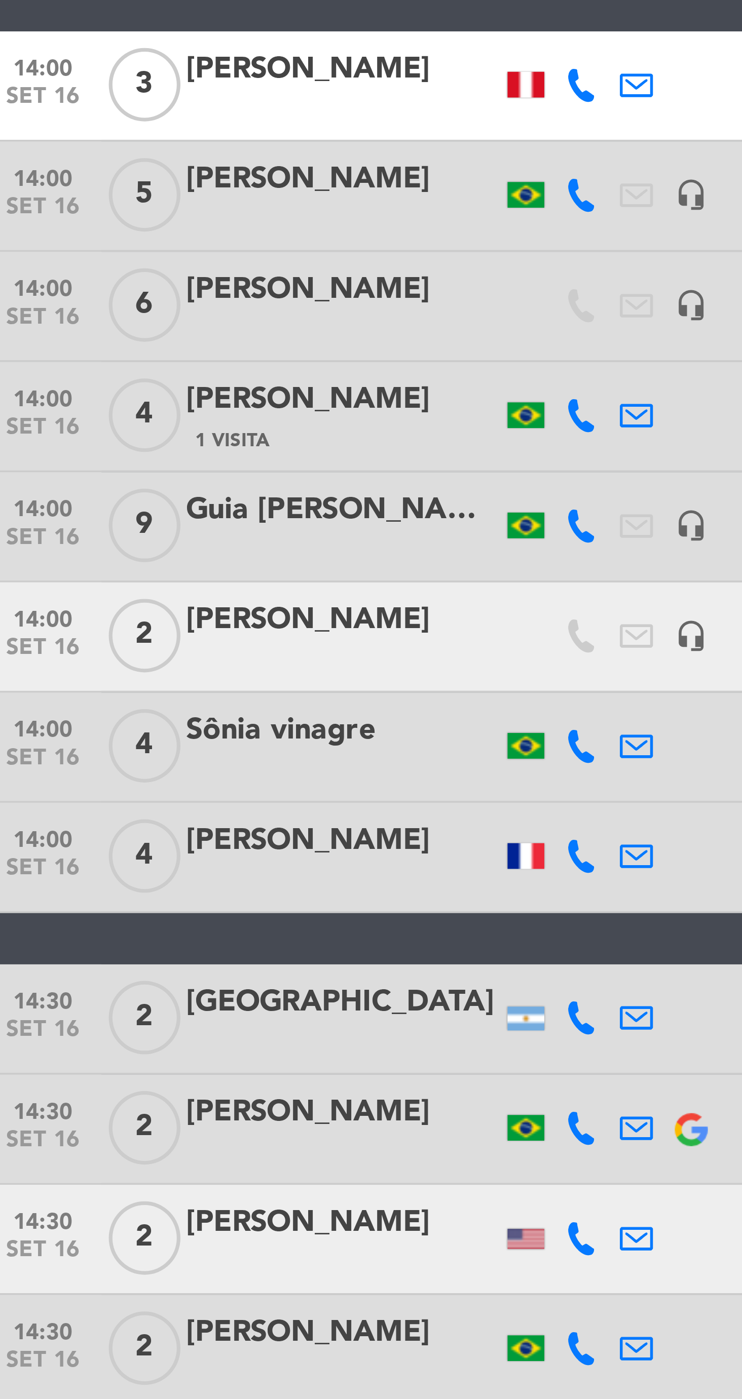
click at [219, 598] on div at bounding box center [216, 598] width 10 height 7
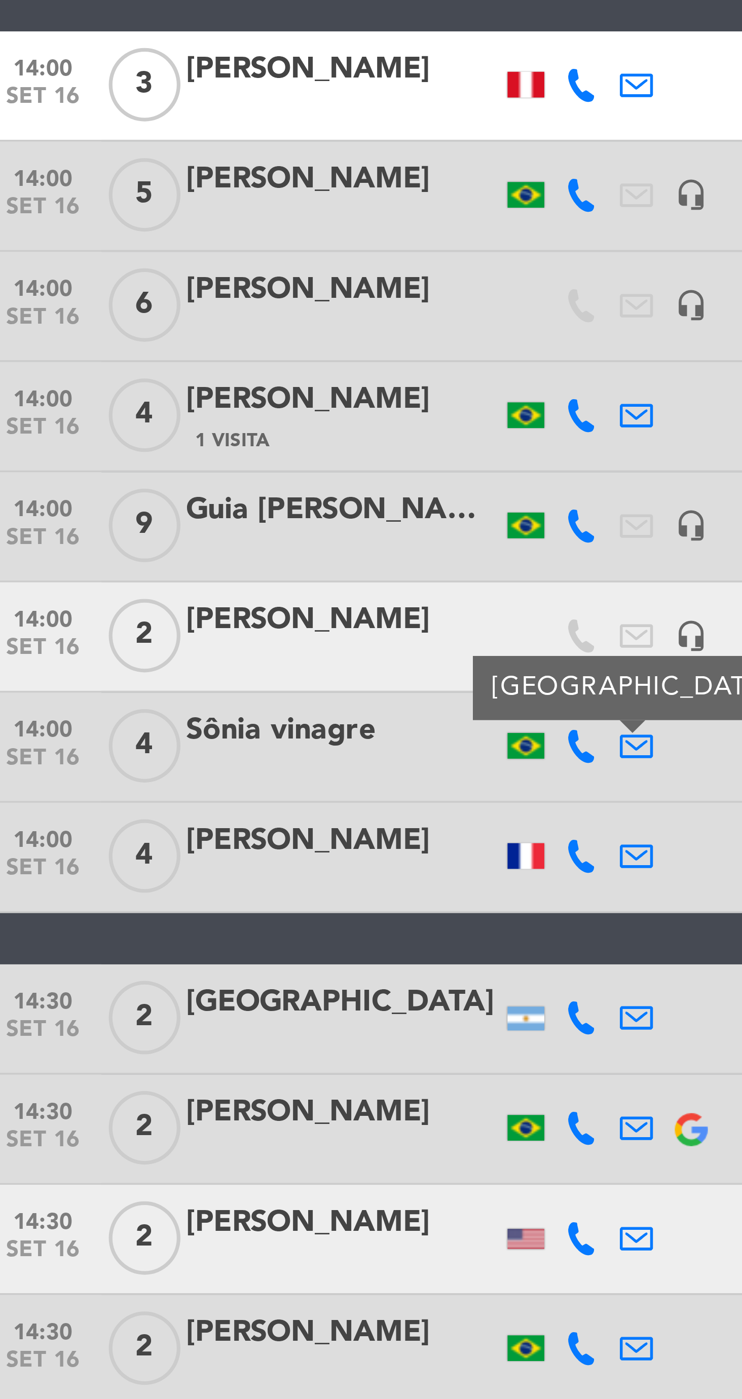
click at [78, 676] on span "set 16" at bounding box center [82, 679] width 25 height 12
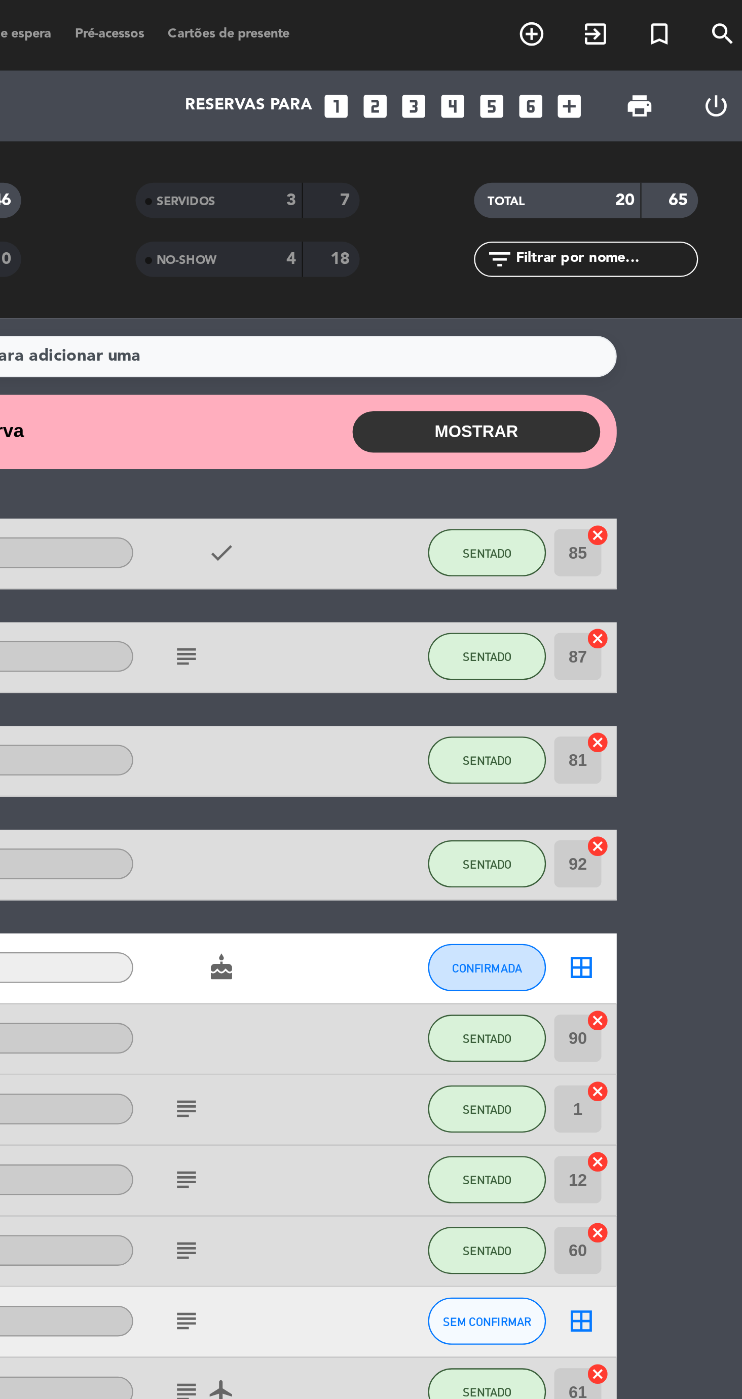
click at [634, 186] on button "MOSTRAR" at bounding box center [614, 186] width 106 height 18
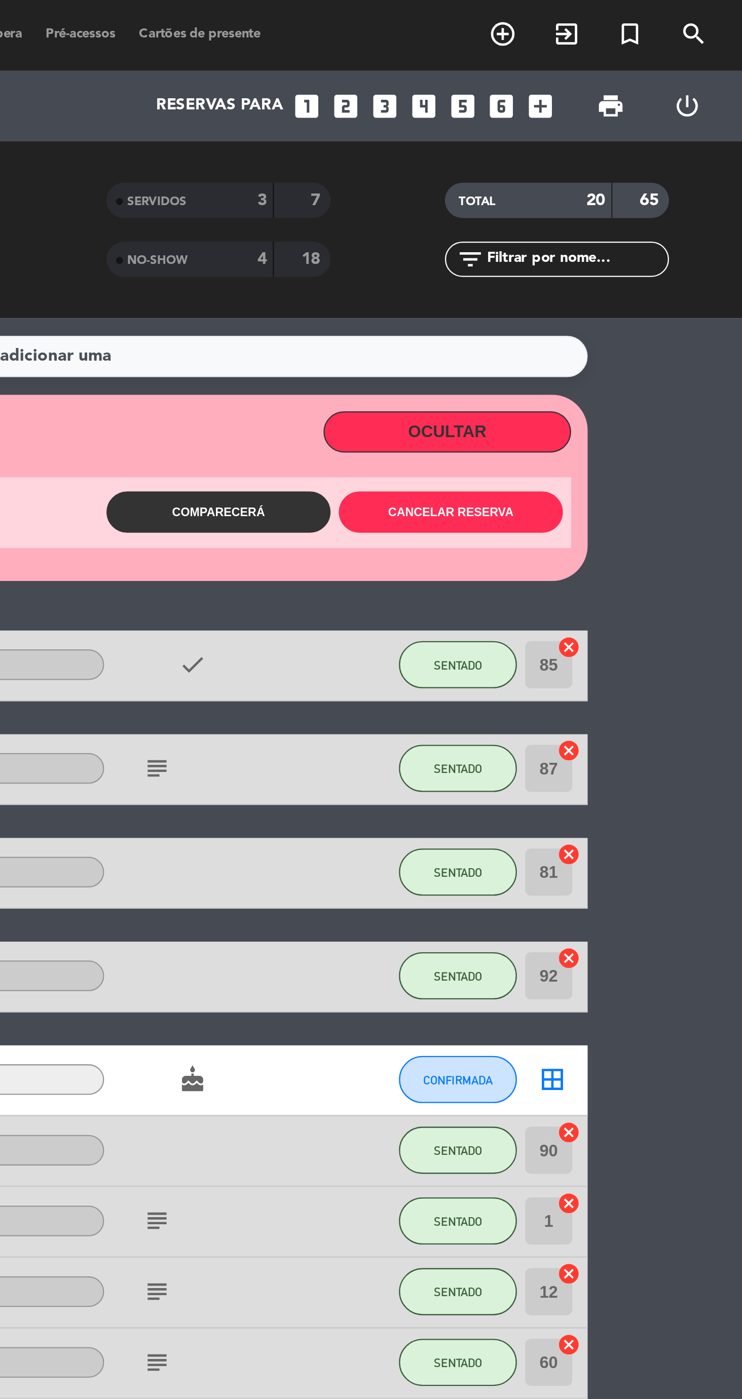
click at [496, 385] on div at bounding box center [512, 375] width 91 height 30
click at [642, 218] on button "Cancelar reserva" at bounding box center [616, 220] width 96 height 18
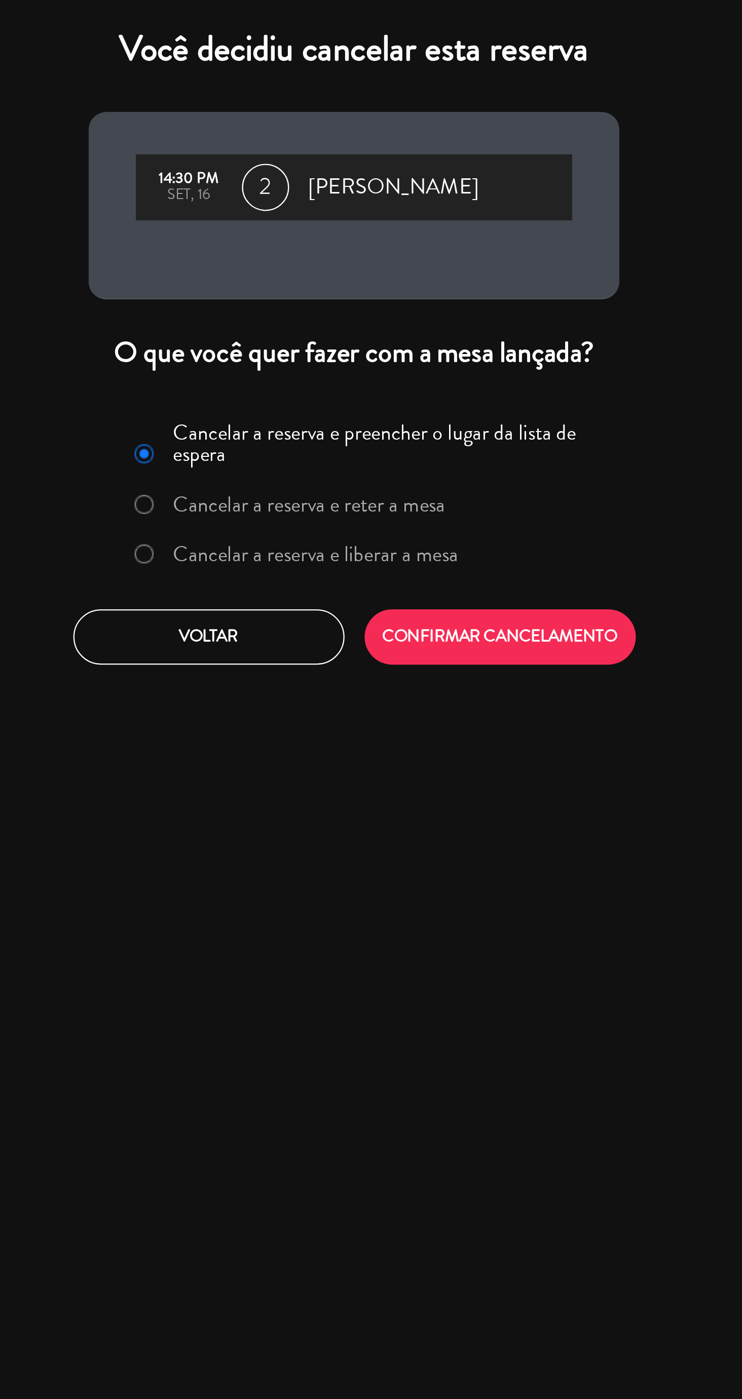
click at [383, 241] on label "Cancelar a reserva e liberar a mesa" at bounding box center [354, 238] width 123 height 9
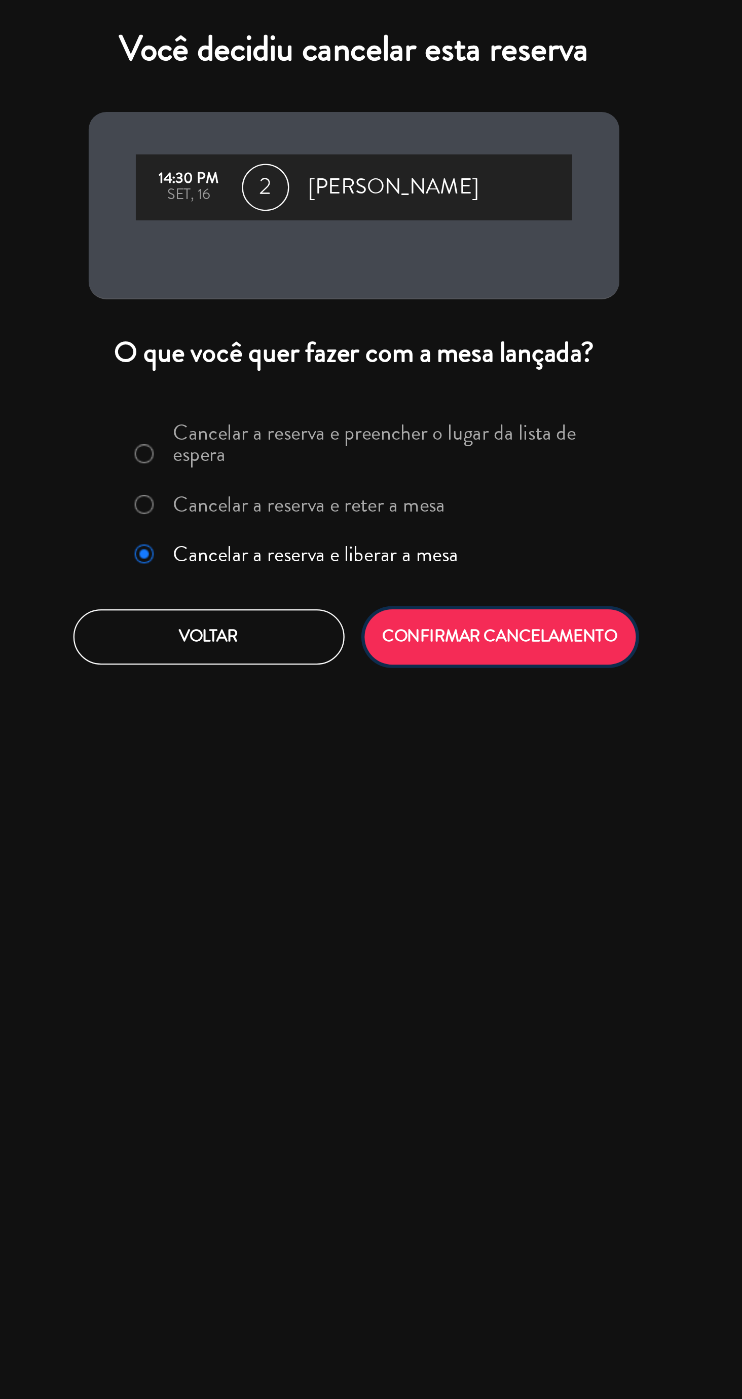
click at [425, 277] on button "CONFIRMAR CANCELAMENTO" at bounding box center [433, 274] width 117 height 24
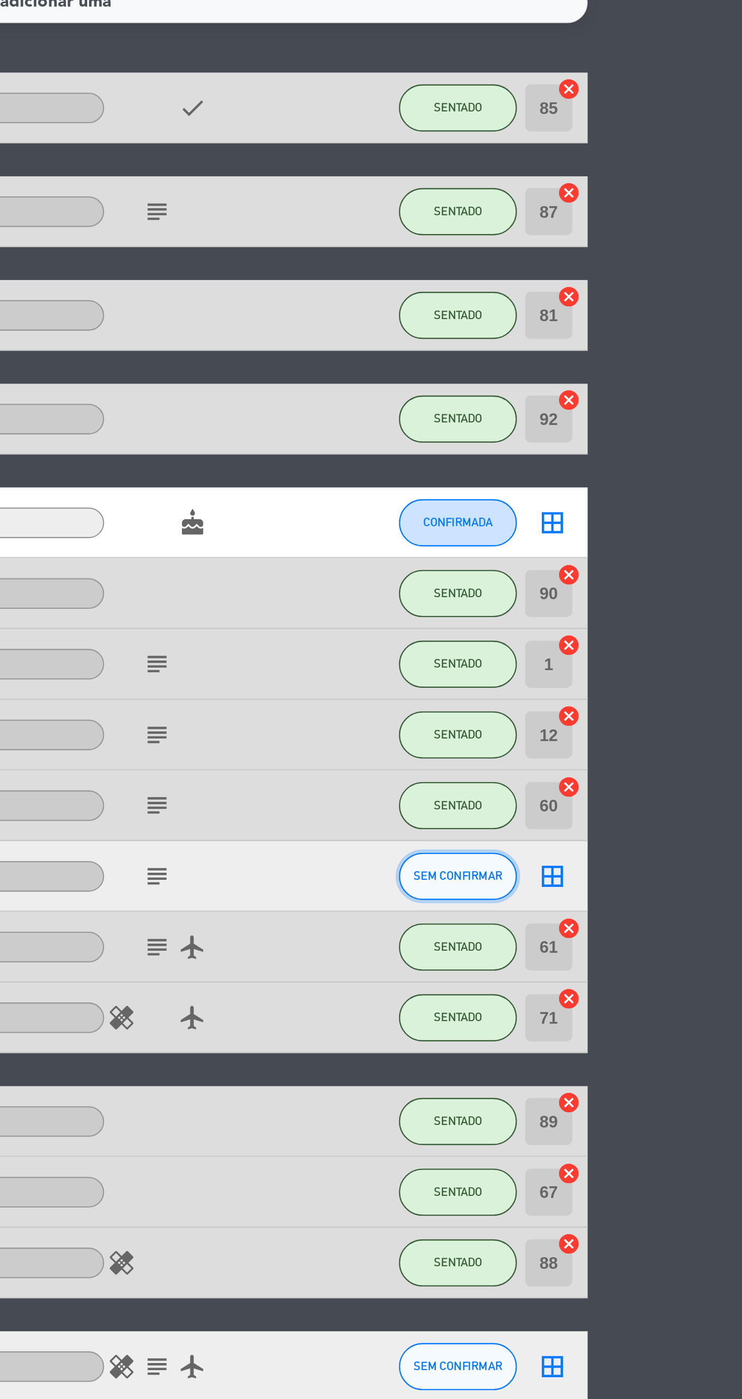
click at [616, 529] on span "SEM CONFIRMAR" at bounding box center [619, 529] width 38 height 6
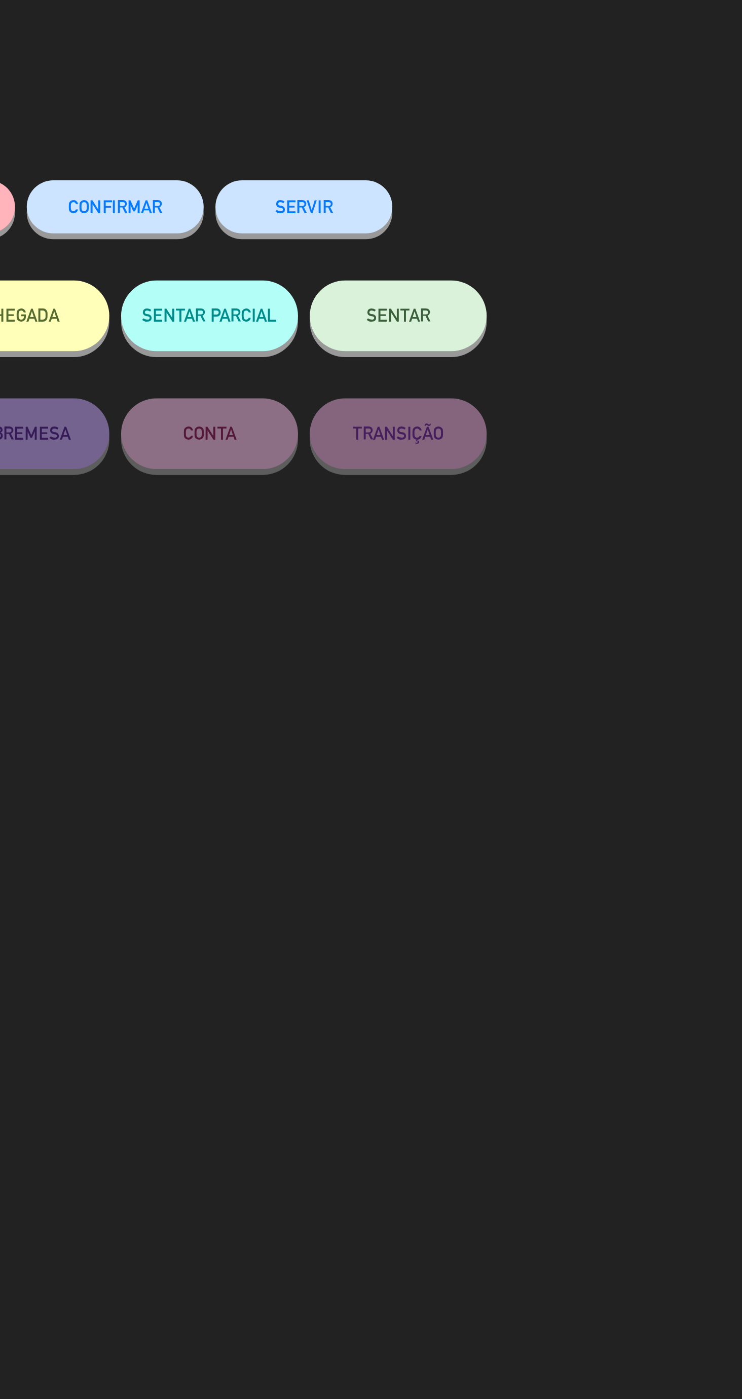
click at [547, 138] on button "SENTAR" at bounding box center [533, 136] width 76 height 30
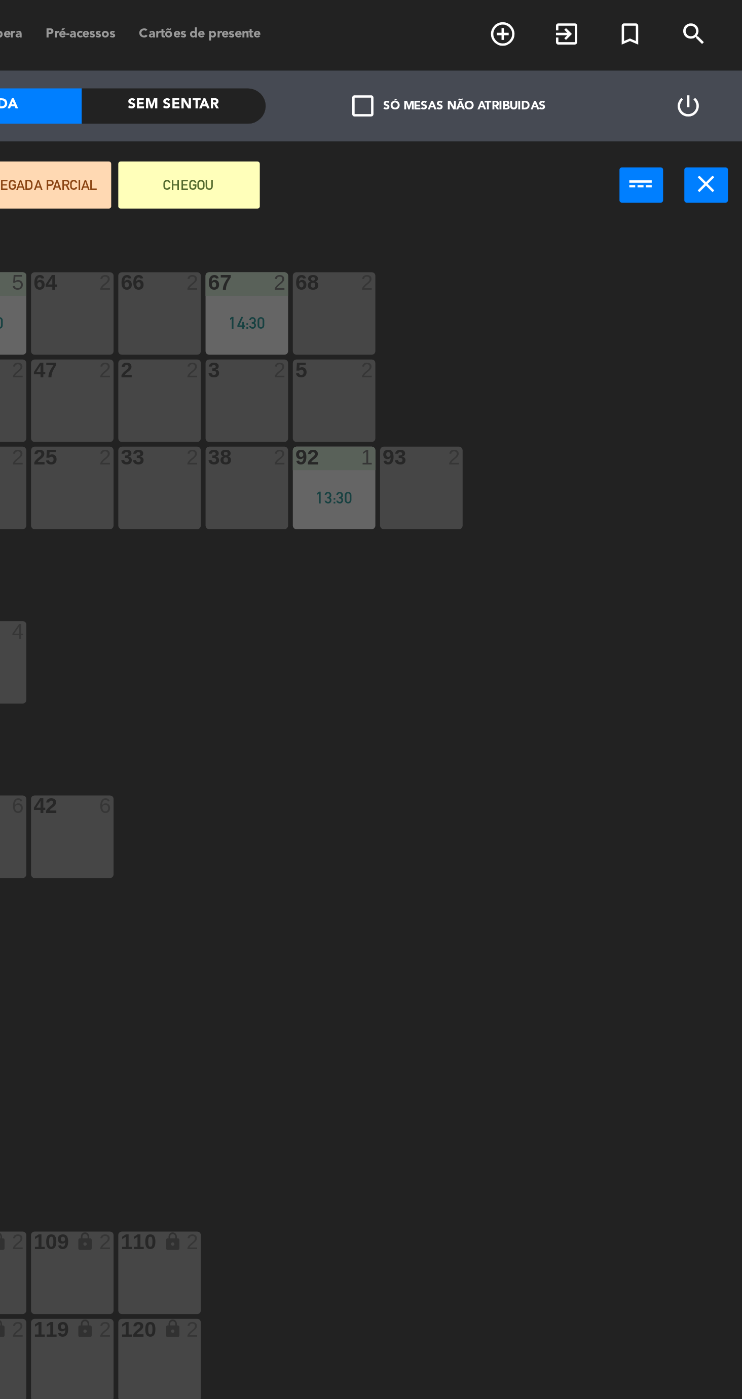
click at [720, 84] on icon "close" at bounding box center [726, 79] width 12 height 12
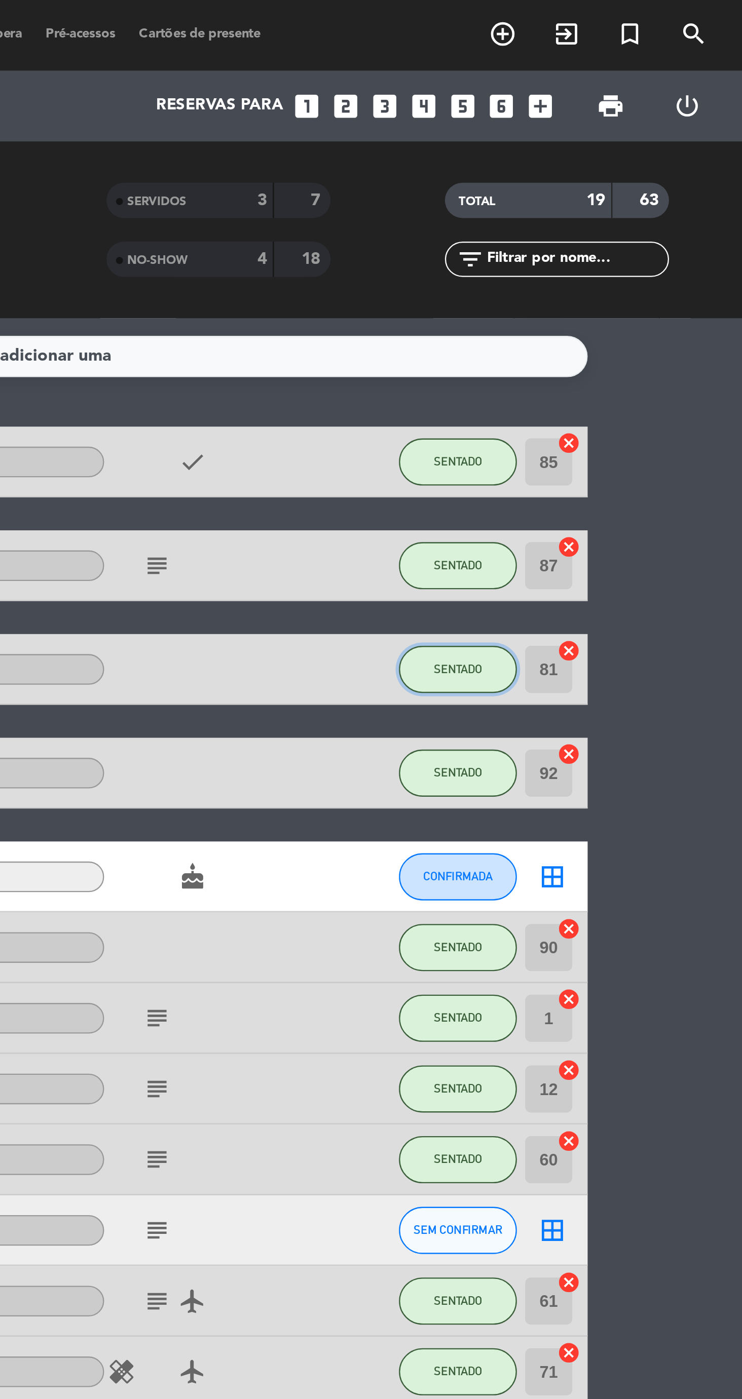
click at [616, 287] on span "SENTADO" at bounding box center [619, 288] width 21 height 6
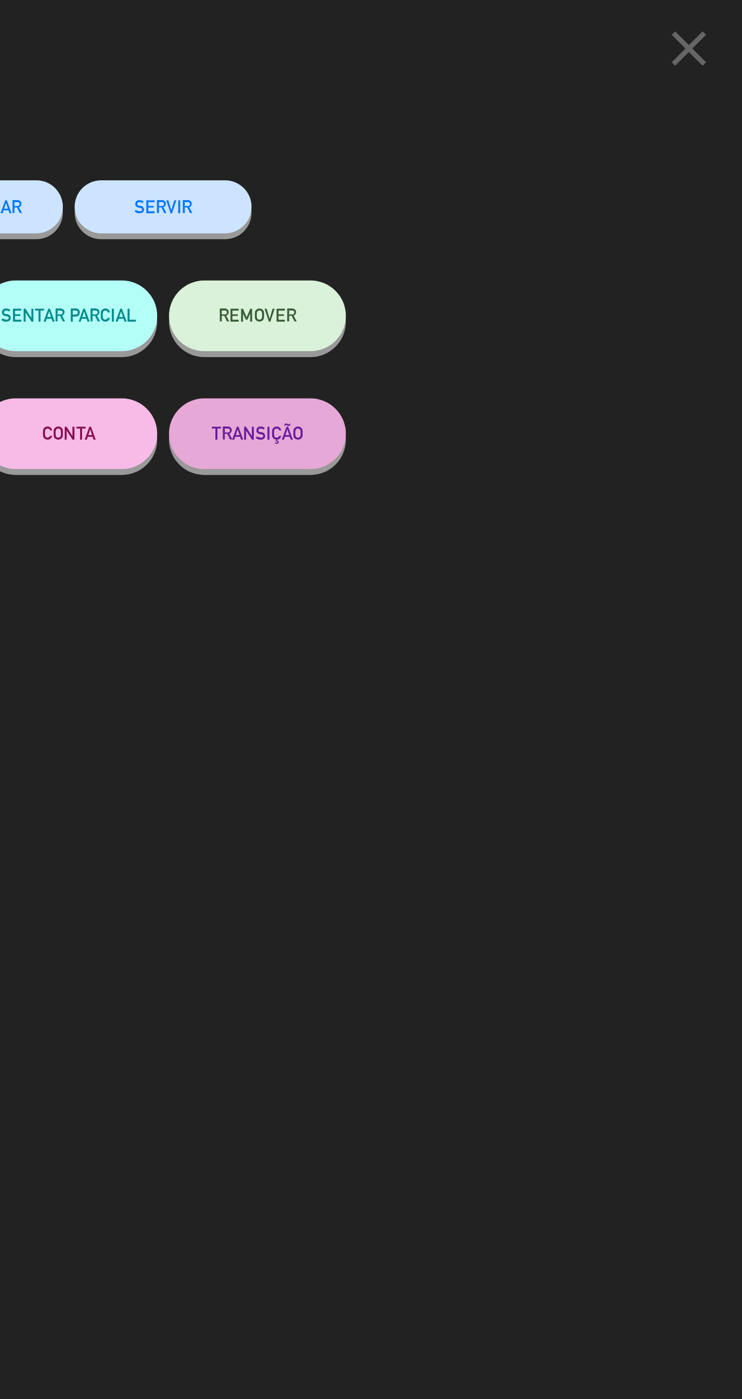
click at [483, 94] on button "SERVIR" at bounding box center [492, 88] width 76 height 23
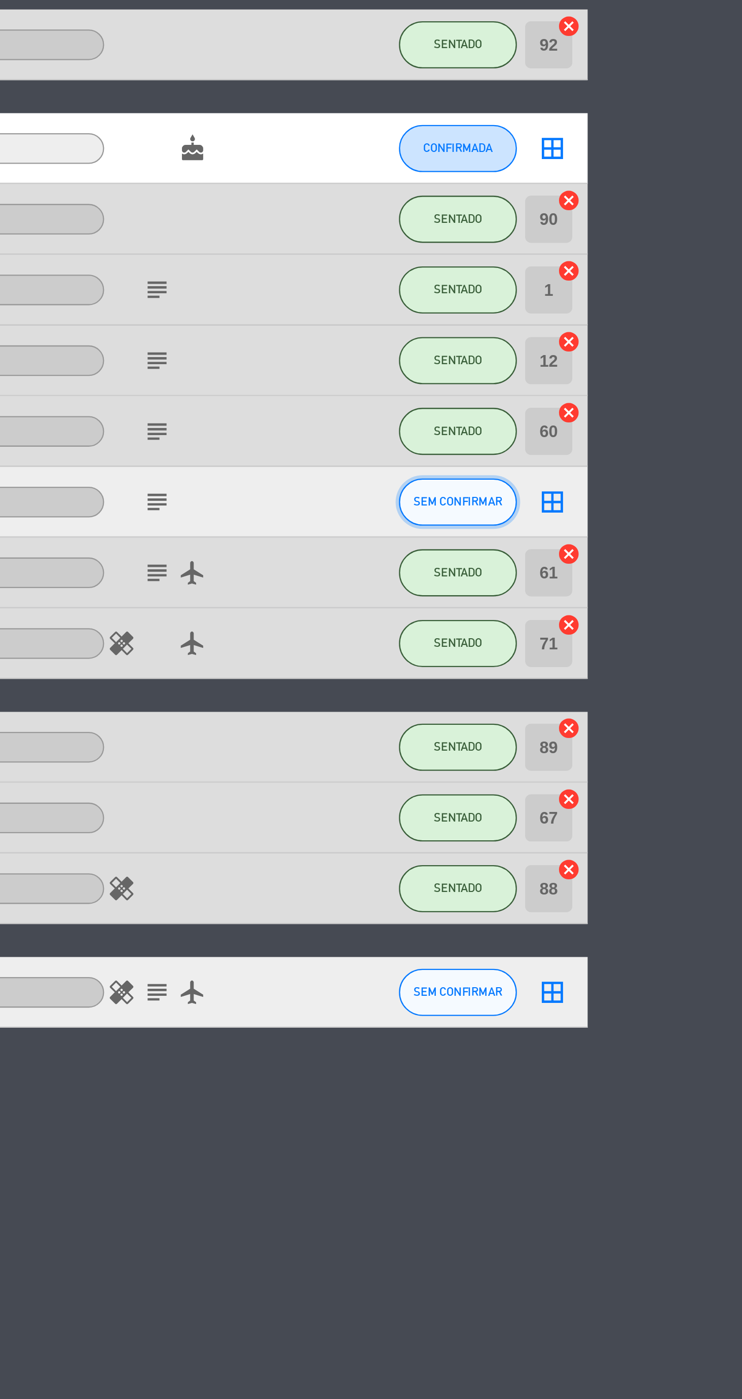
click at [623, 492] on button "SEM CONFIRMAR" at bounding box center [619, 484] width 51 height 20
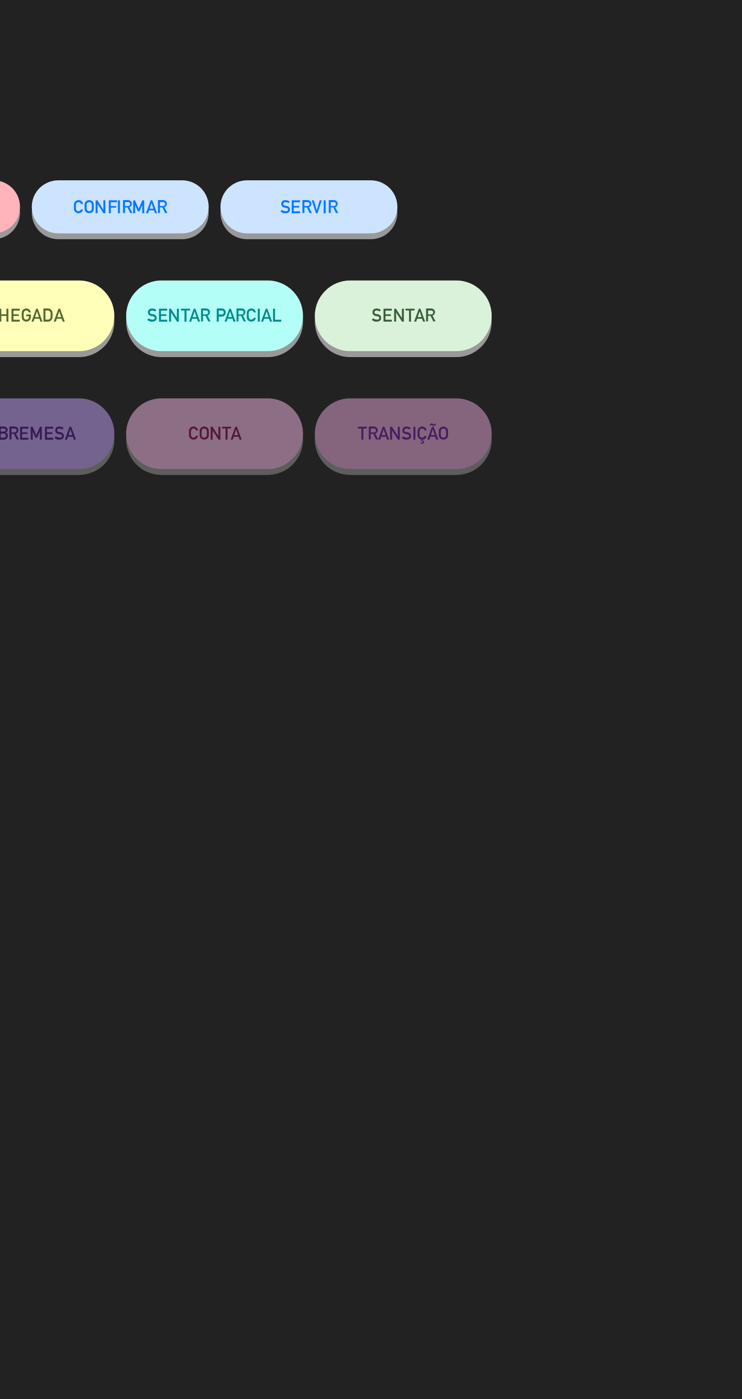
click at [554, 145] on button "SENTAR" at bounding box center [533, 136] width 76 height 30
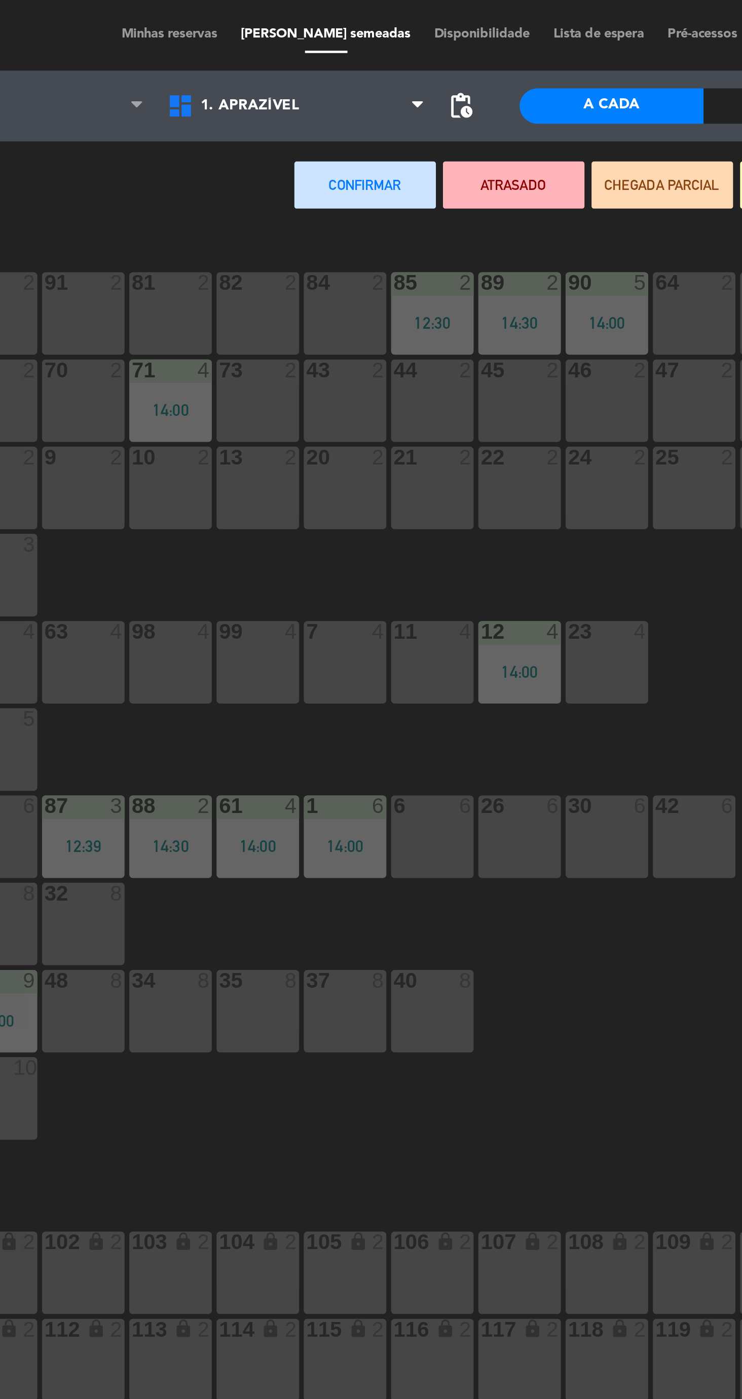
click at [227, 125] on div at bounding box center [228, 121] width 17 height 9
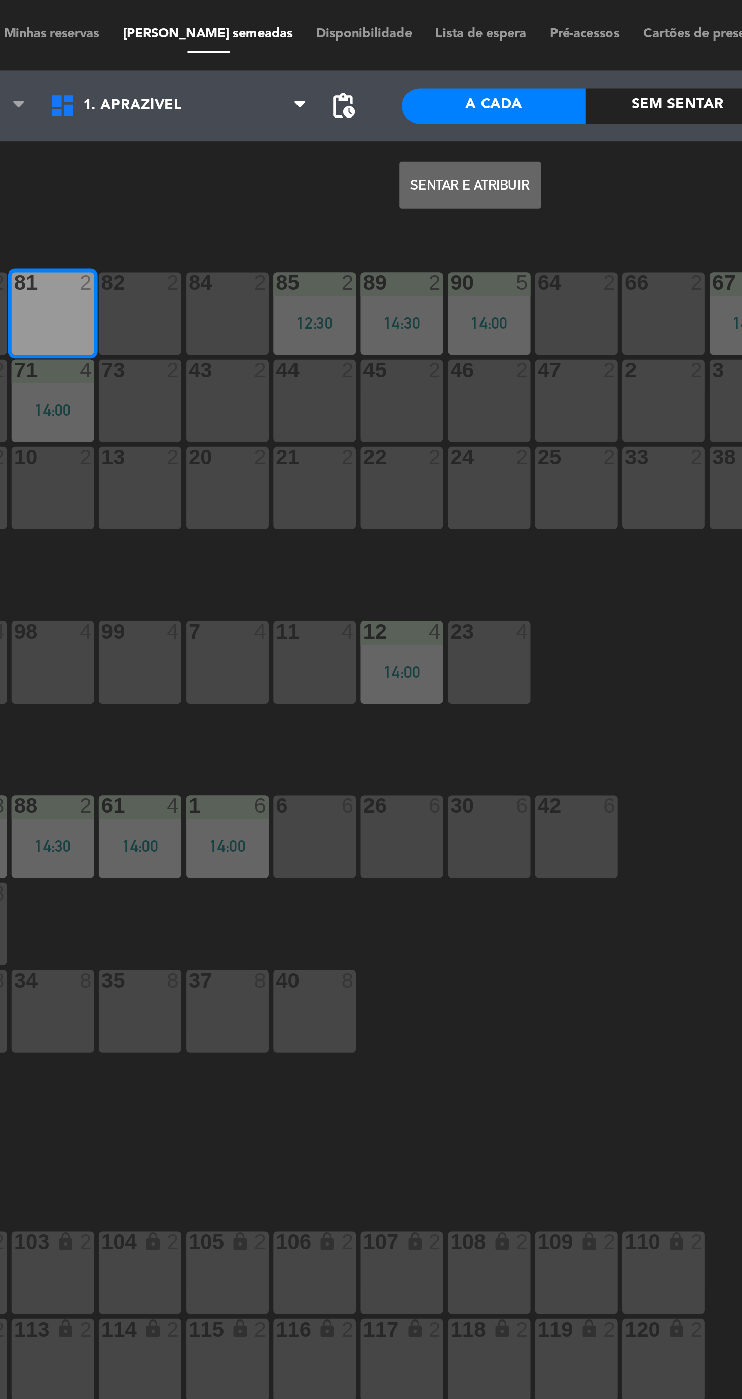
click at [401, 78] on button "Sentar e Atribuir" at bounding box center [407, 79] width 61 height 20
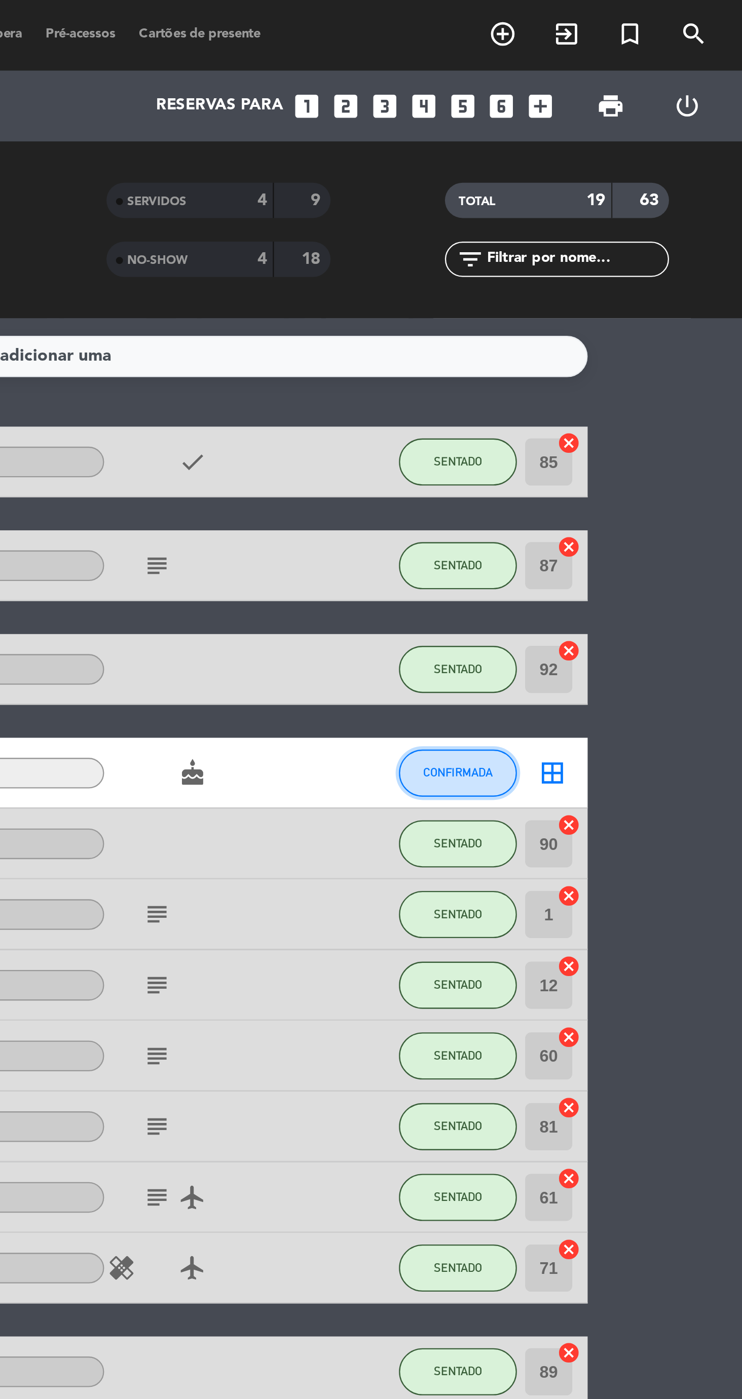
click at [619, 331] on span "CONFIRMADA" at bounding box center [619, 332] width 30 height 6
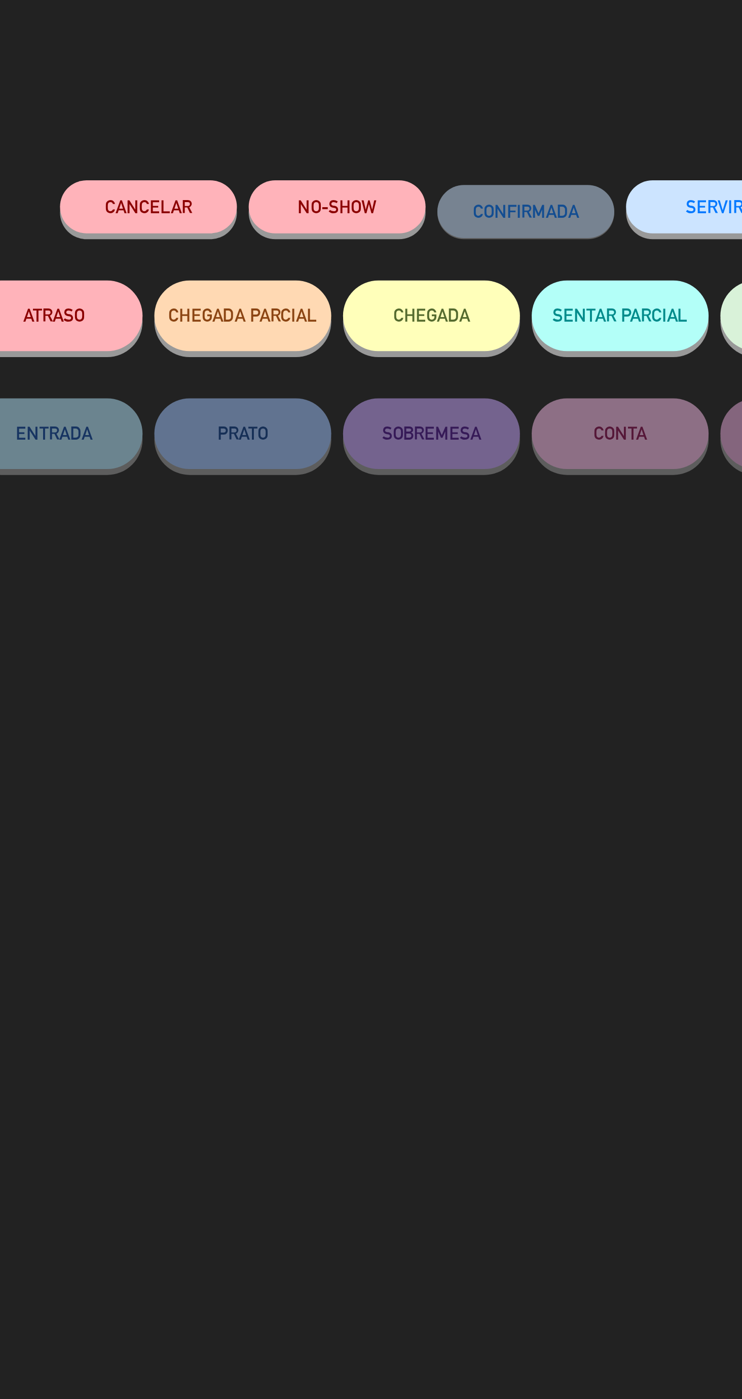
click at [337, 93] on button "NO-SHOW" at bounding box center [330, 88] width 76 height 23
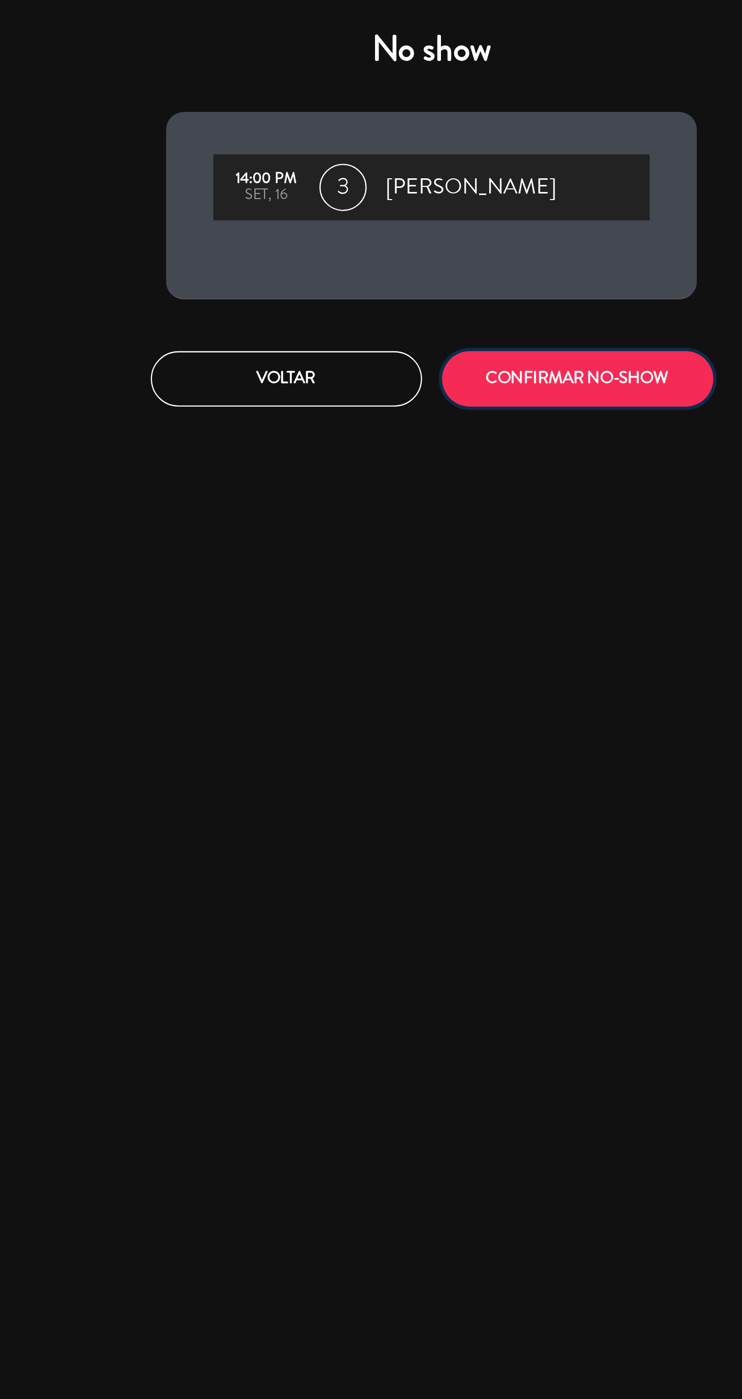
click at [417, 169] on button "CONFIRMAR NO-SHOW" at bounding box center [433, 163] width 117 height 24
